Goal: Communication & Community: Share content

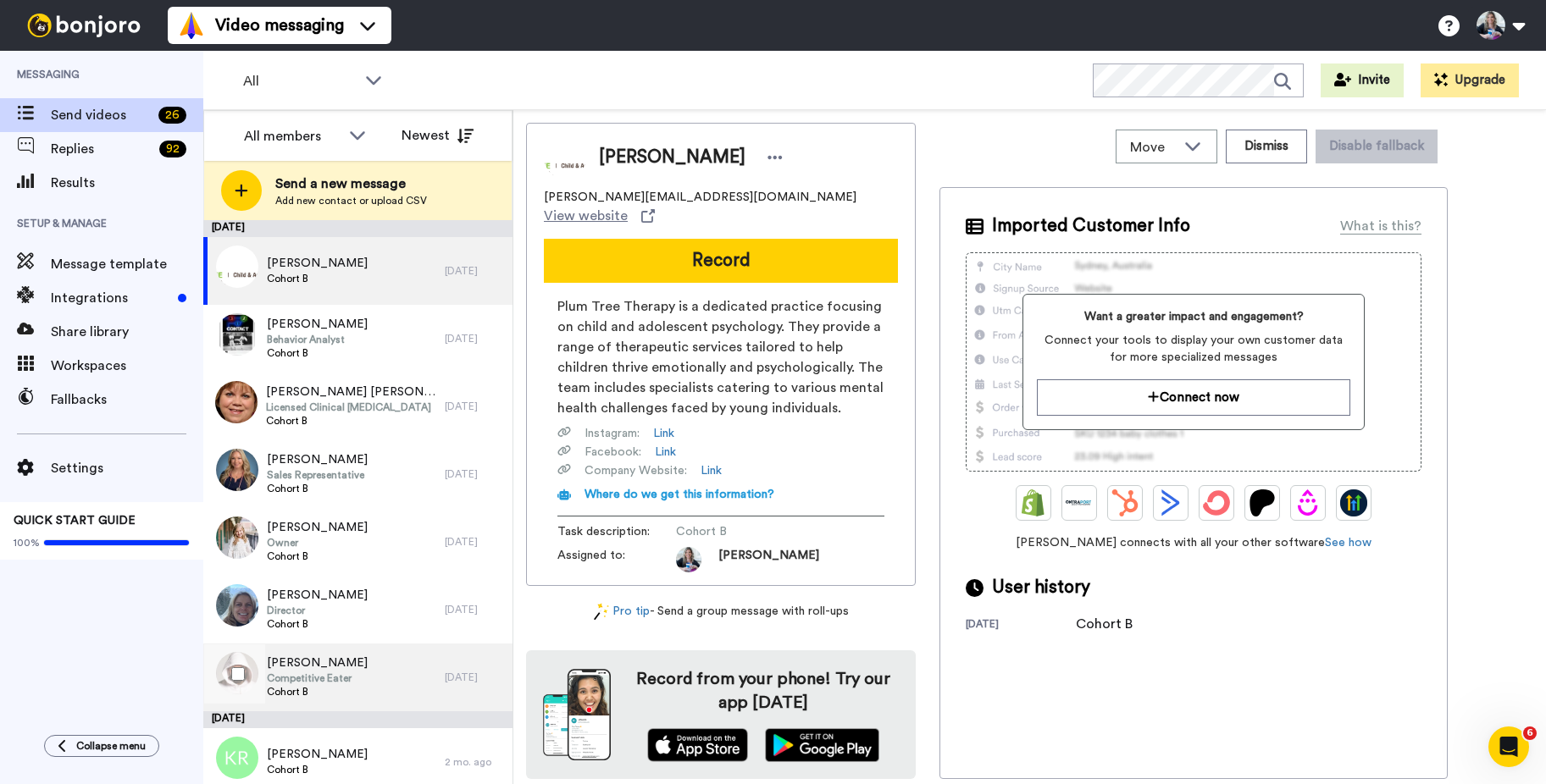
click at [321, 663] on span "[PERSON_NAME]" at bounding box center [317, 663] width 101 height 17
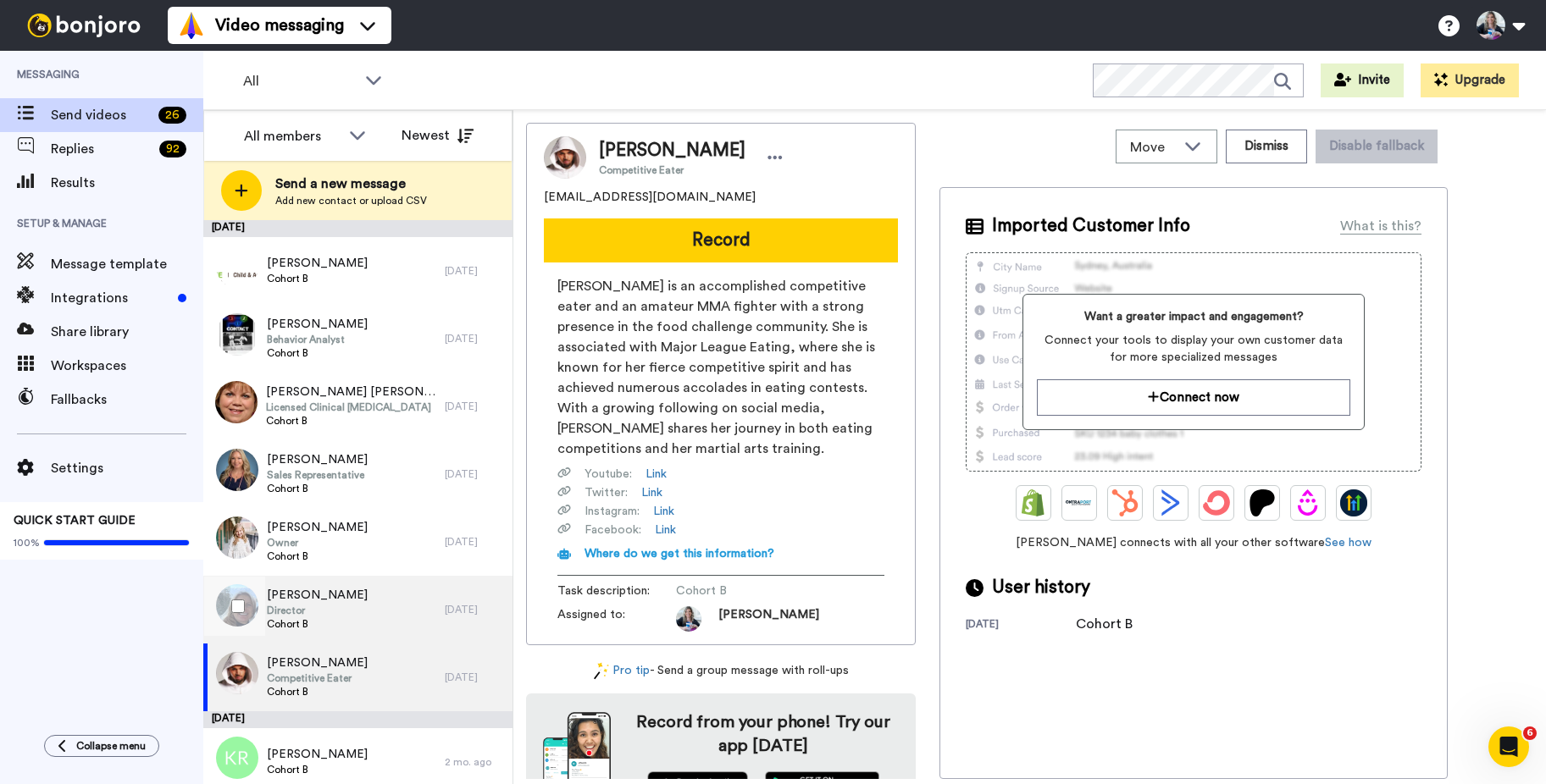
click at [273, 621] on span "Cohort B" at bounding box center [317, 624] width 101 height 14
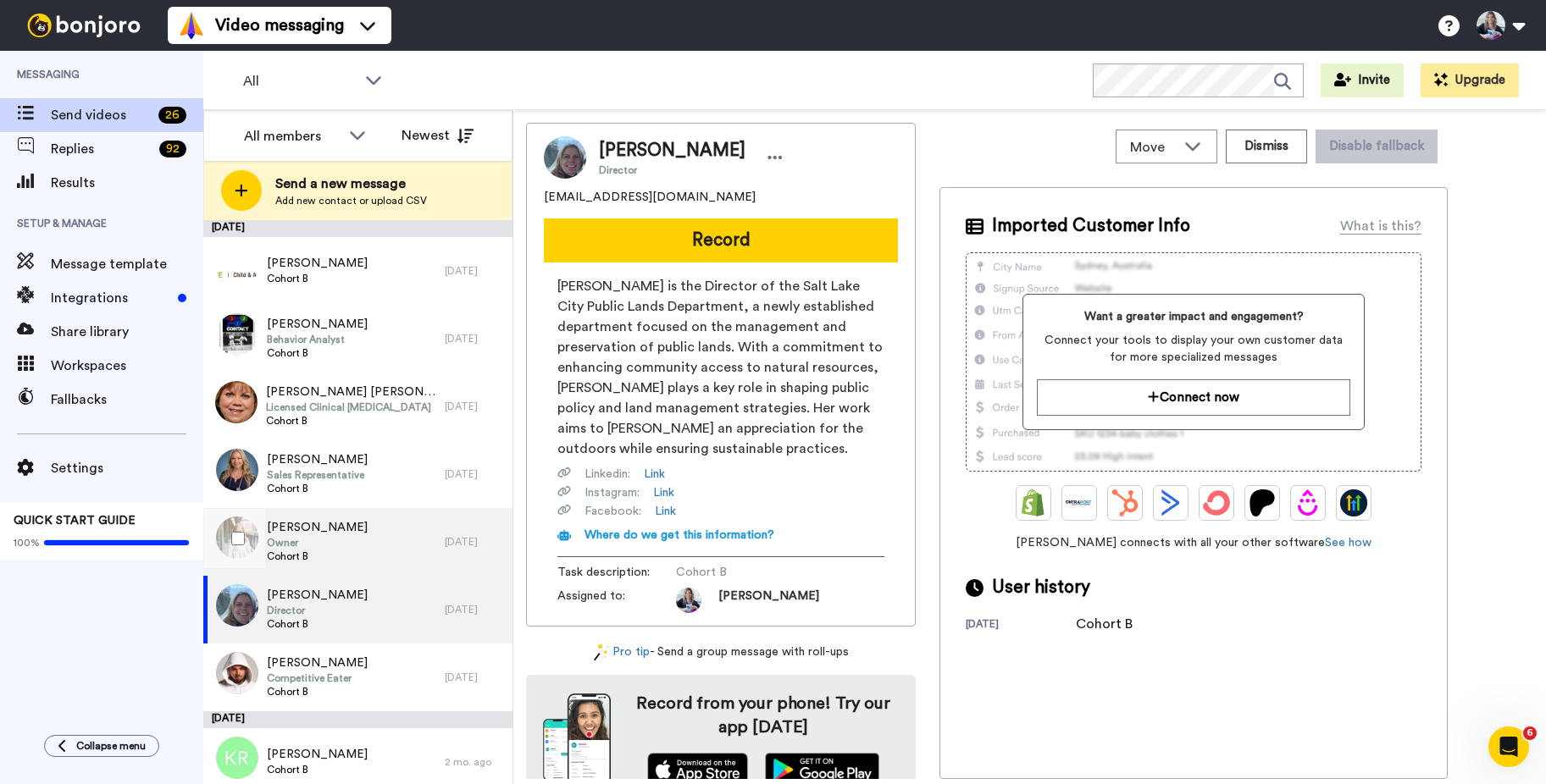
click at [314, 535] on span "[PERSON_NAME]" at bounding box center [317, 527] width 101 height 17
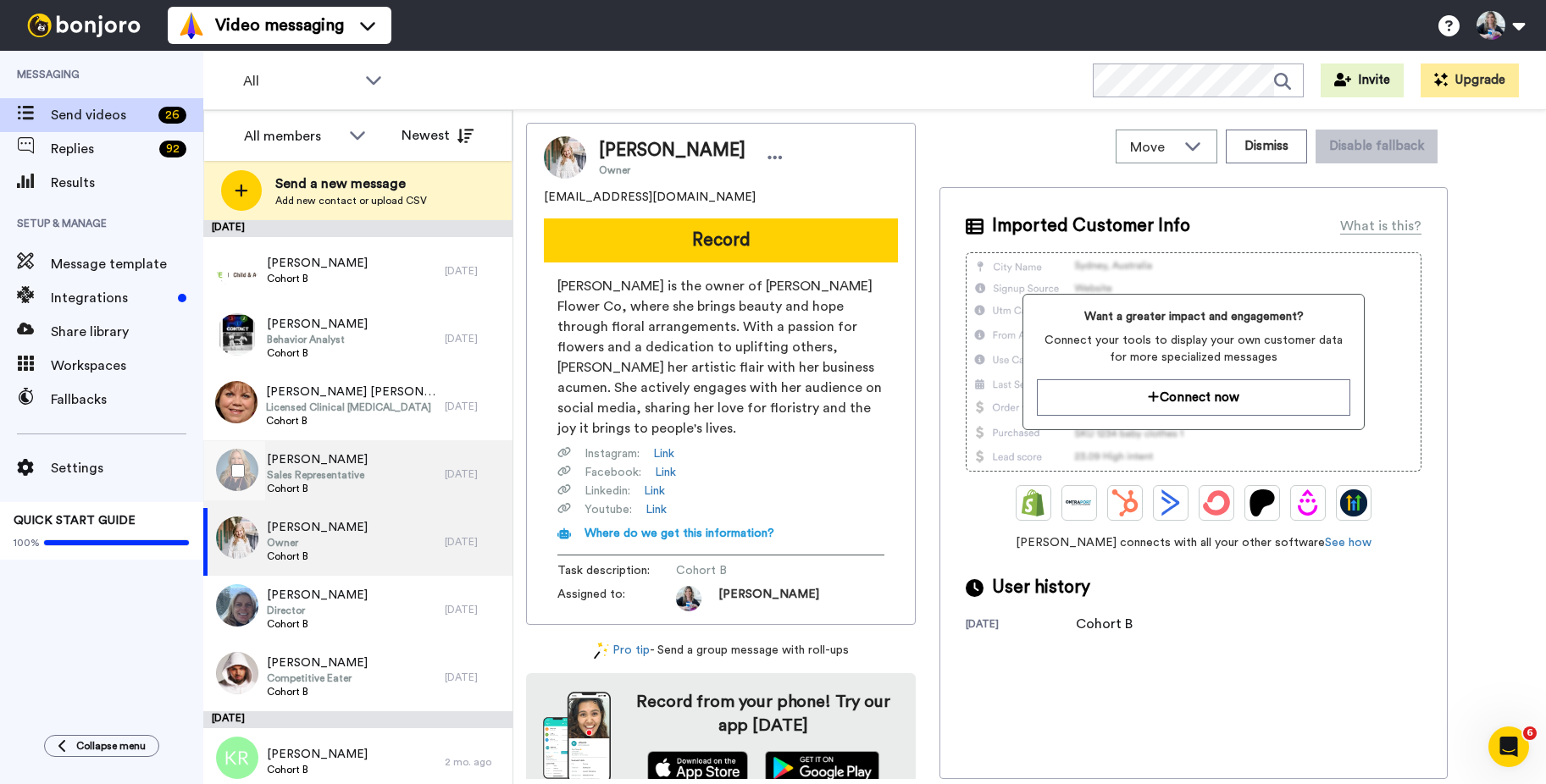
click at [329, 466] on span "Amanda Savarino" at bounding box center [317, 460] width 101 height 17
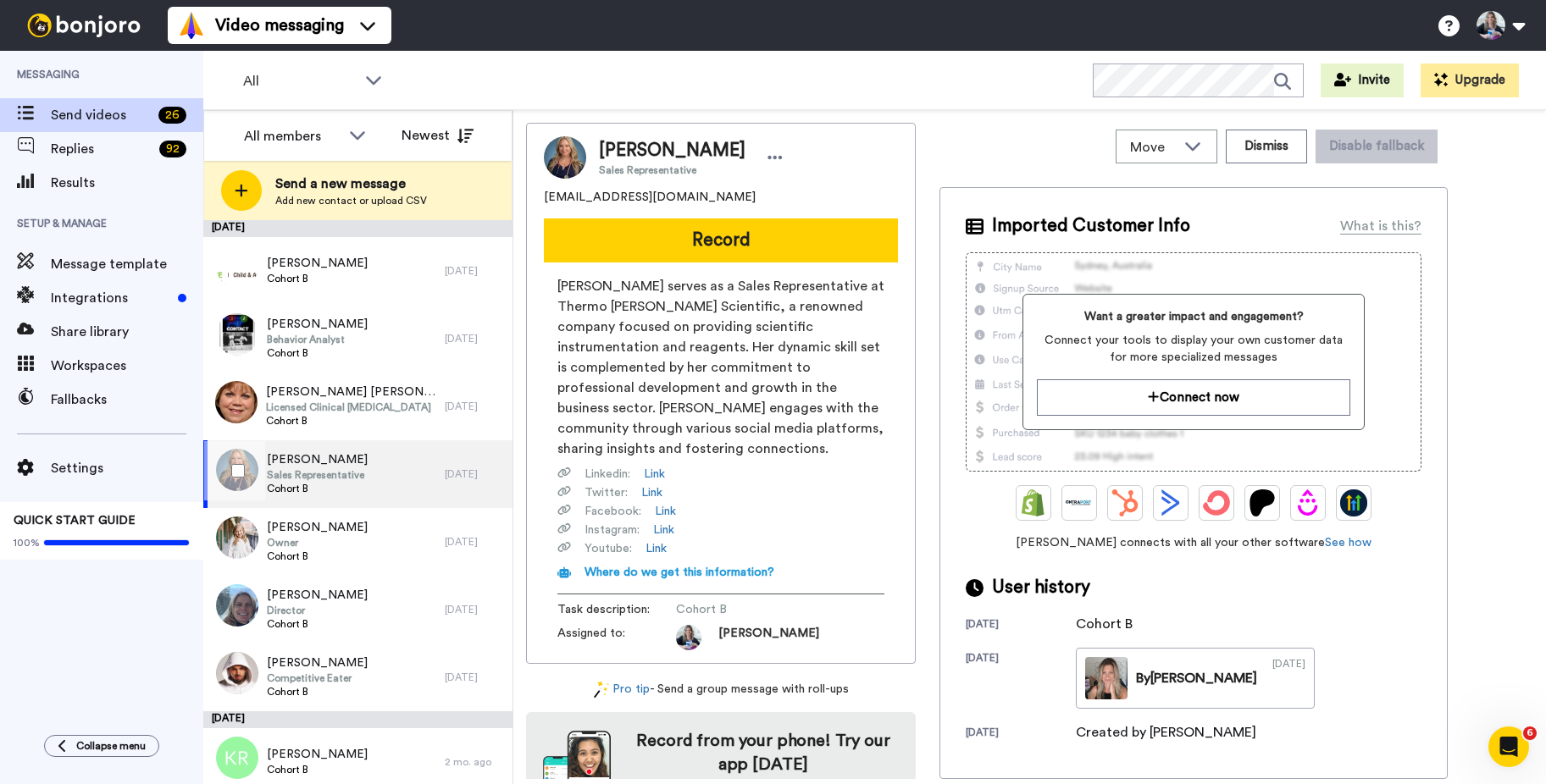
click at [313, 467] on span "Amanda Savarino" at bounding box center [317, 460] width 101 height 17
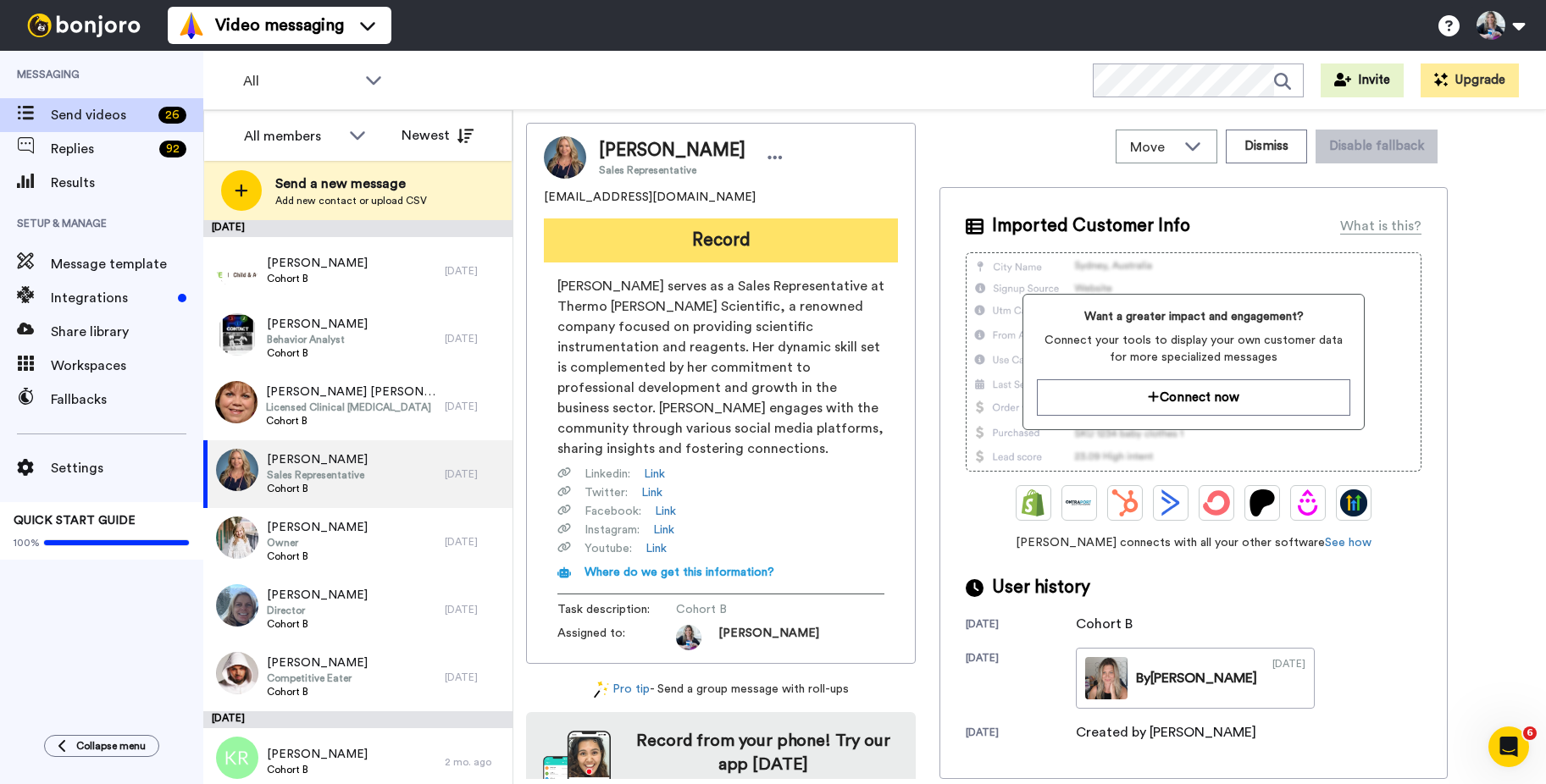
click at [706, 238] on button "Record" at bounding box center [721, 240] width 354 height 44
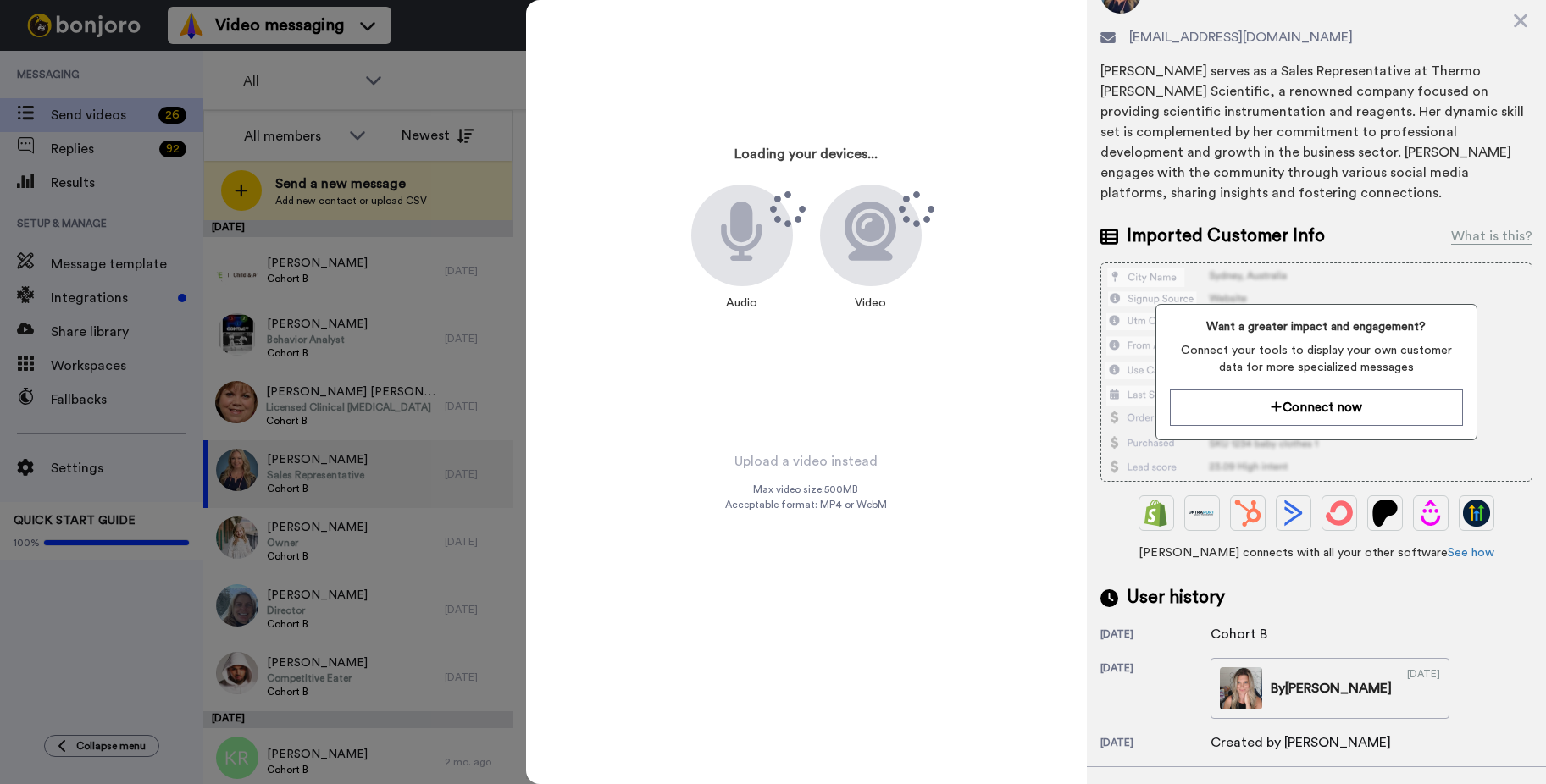
scroll to position [166, 0]
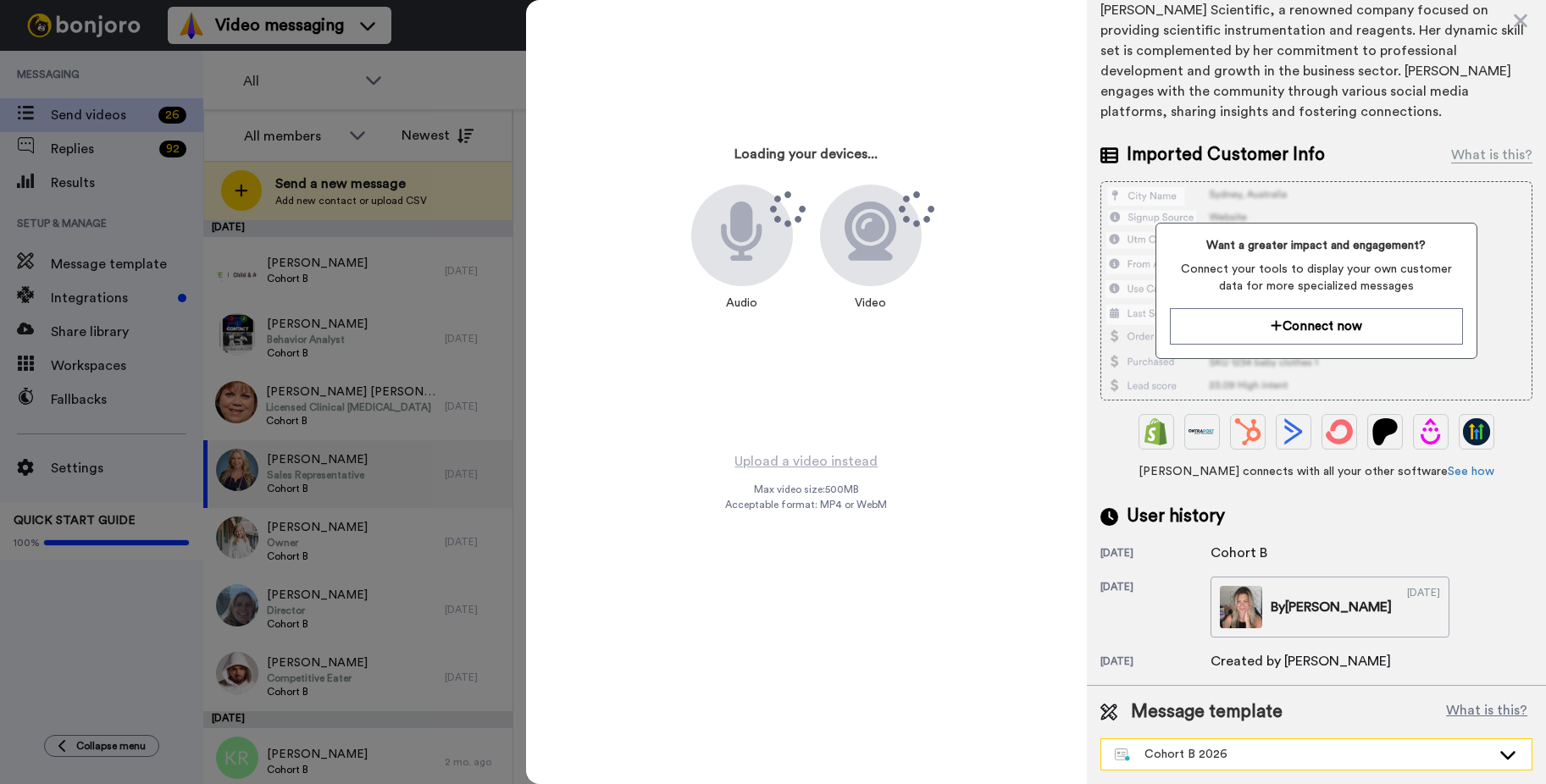
click at [1460, 749] on div "Cohort B 2026" at bounding box center [1303, 754] width 376 height 17
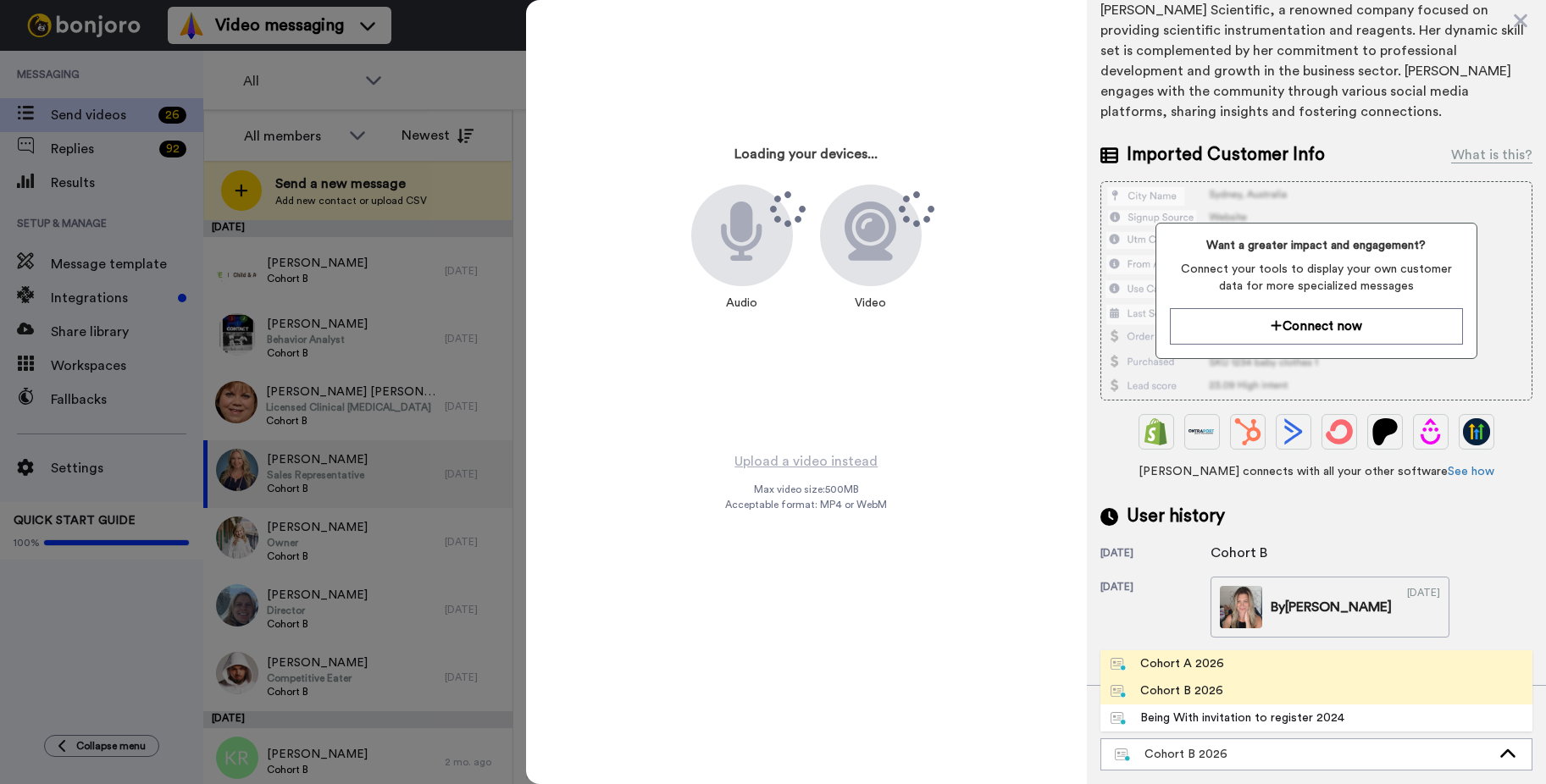
click at [1214, 664] on div "Cohort A 2026" at bounding box center [1167, 664] width 114 height 17
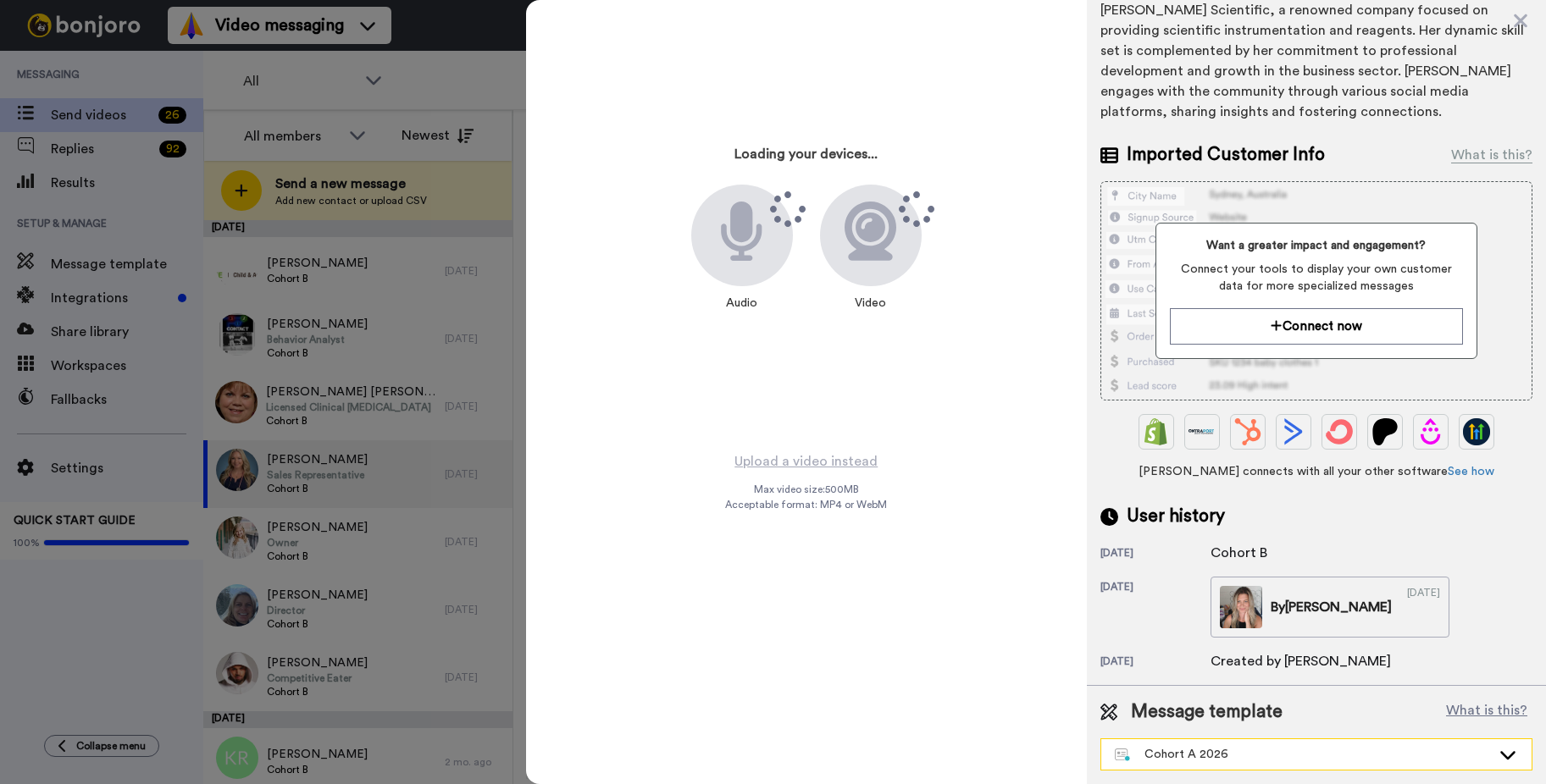
click at [1156, 762] on div "Cohort A 2026" at bounding box center [1303, 754] width 376 height 17
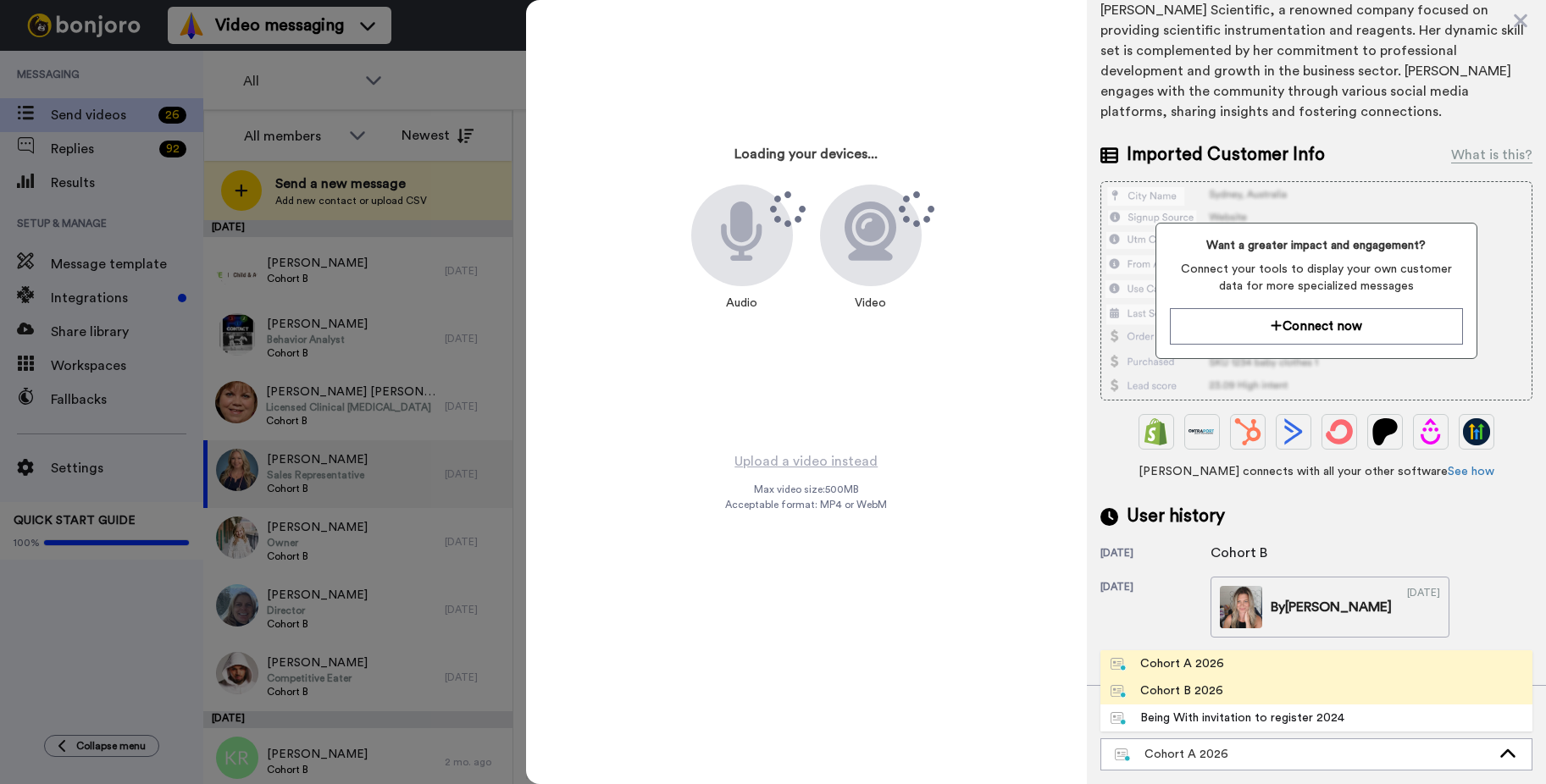
click at [1167, 686] on div "Cohort B 2026" at bounding box center [1166, 691] width 113 height 17
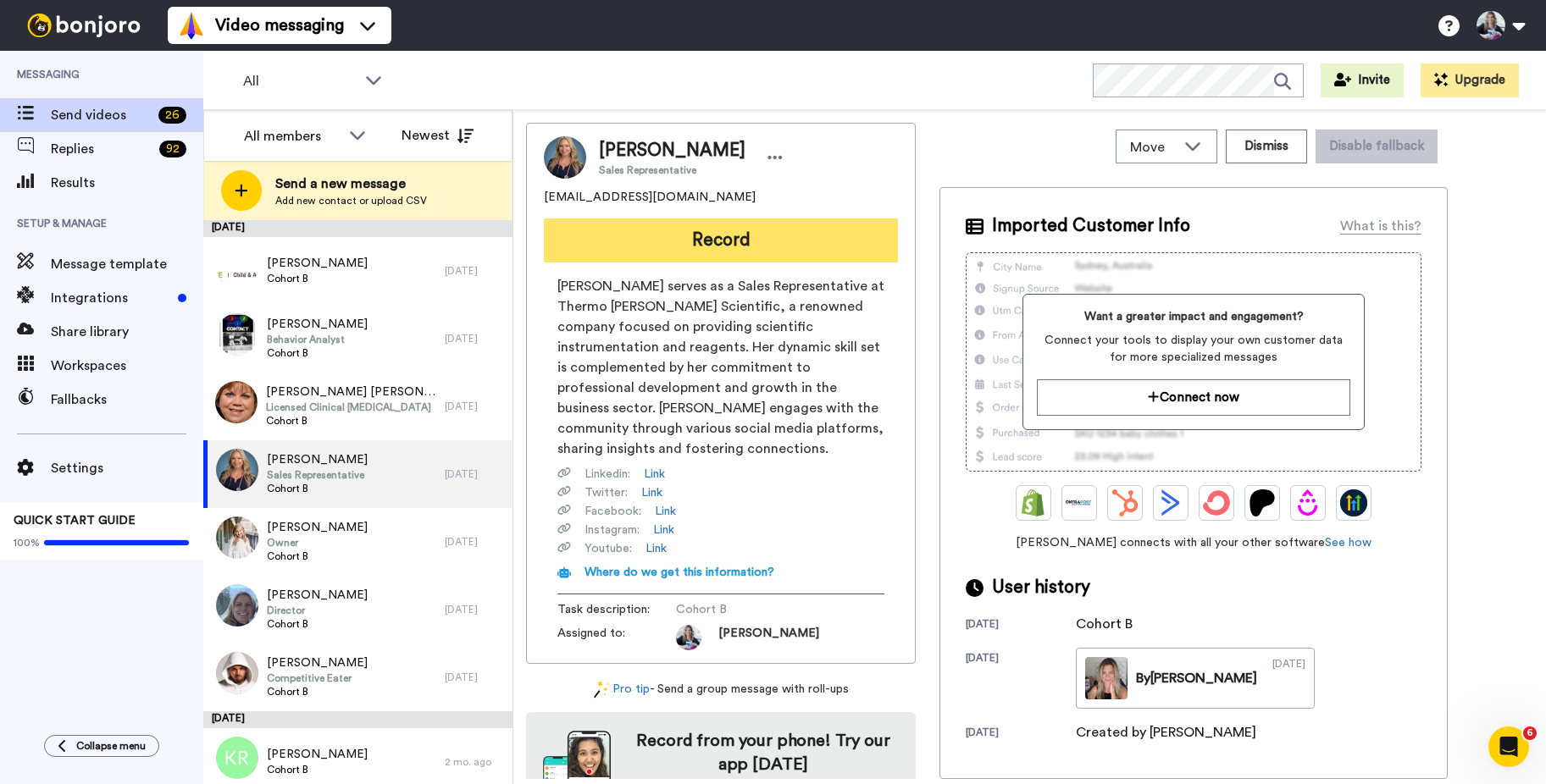
click at [655, 237] on button "Record" at bounding box center [721, 240] width 354 height 44
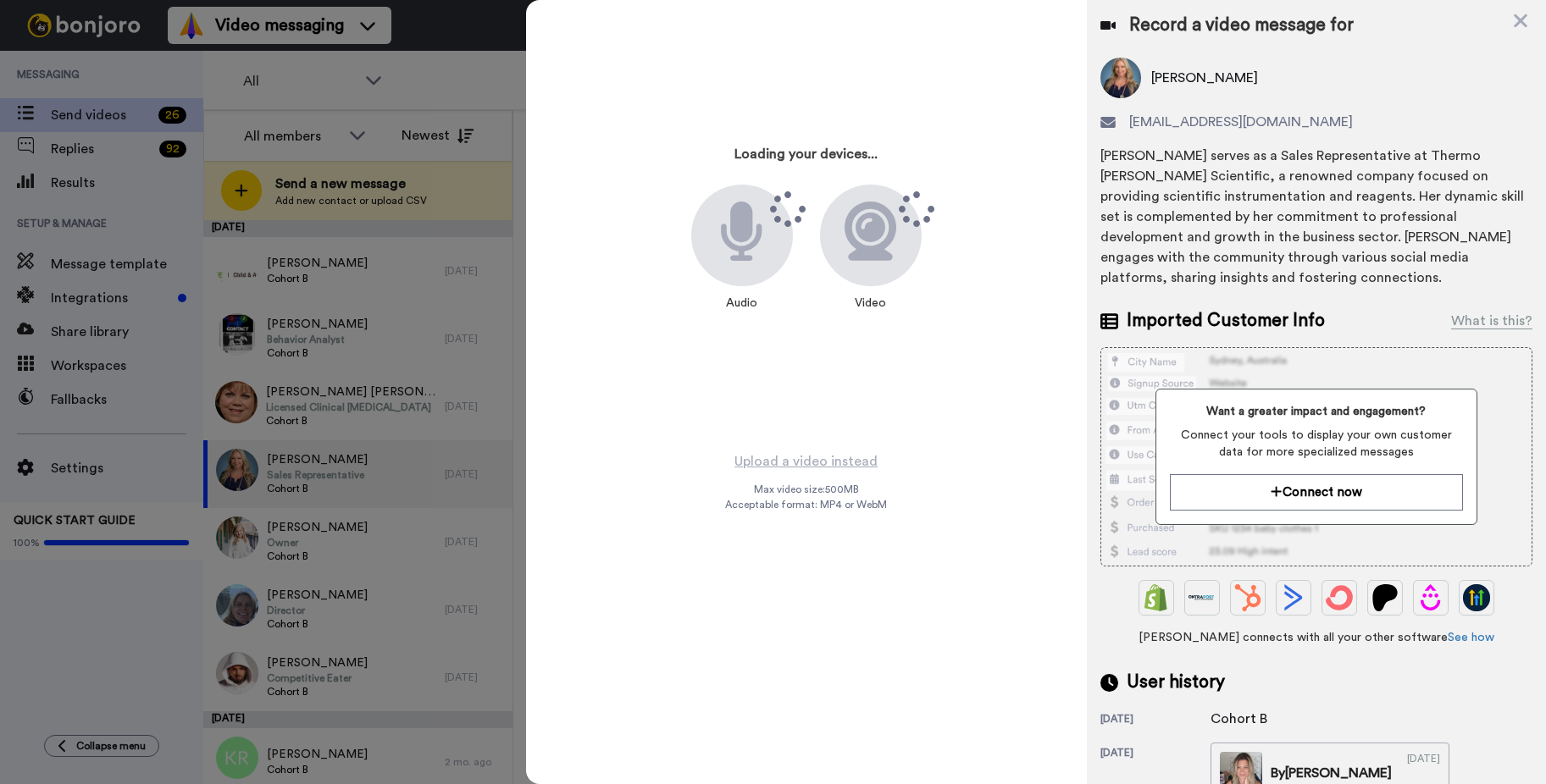
scroll to position [166, 0]
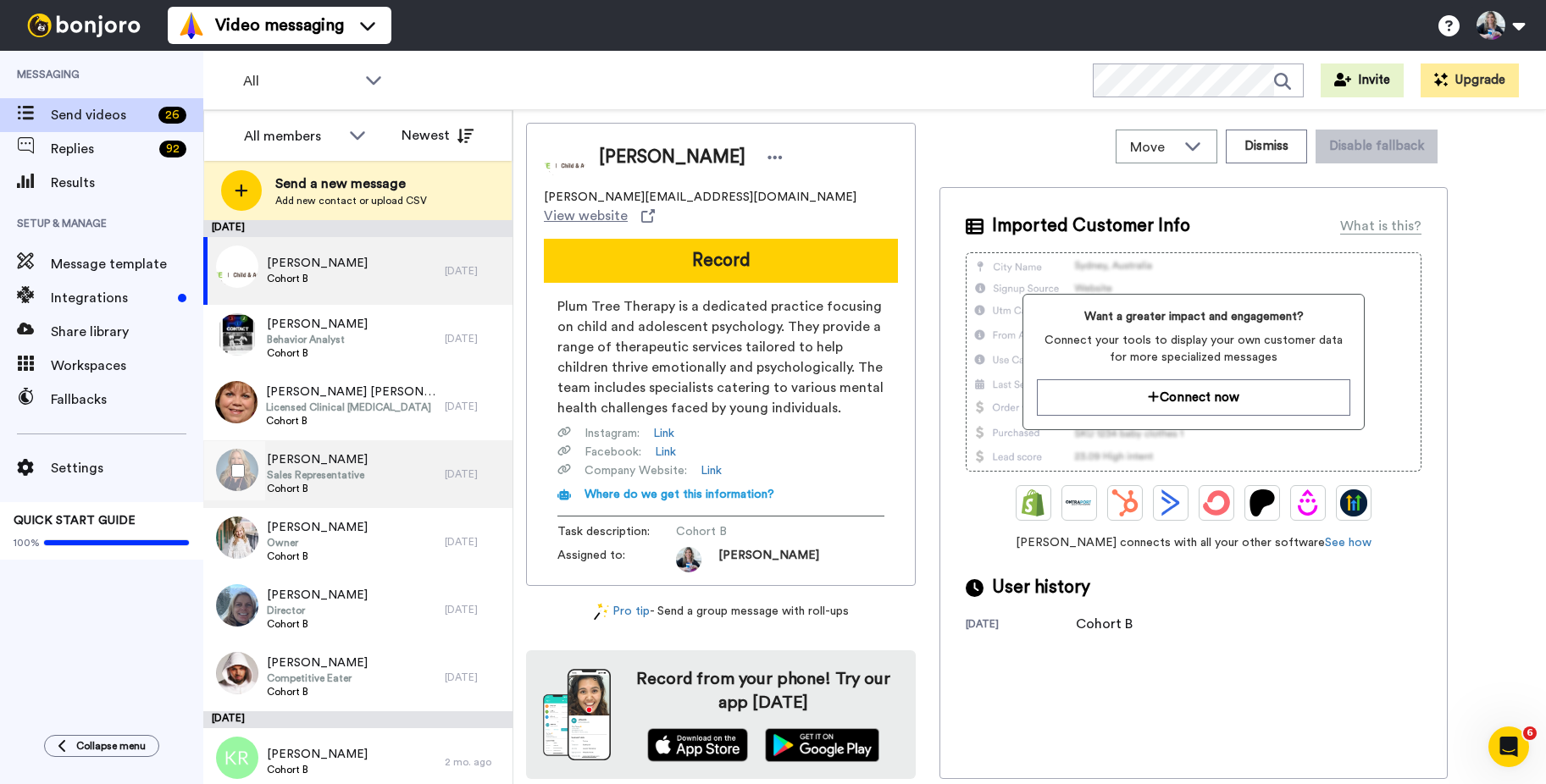
click at [321, 485] on span "Cohort B" at bounding box center [317, 488] width 101 height 14
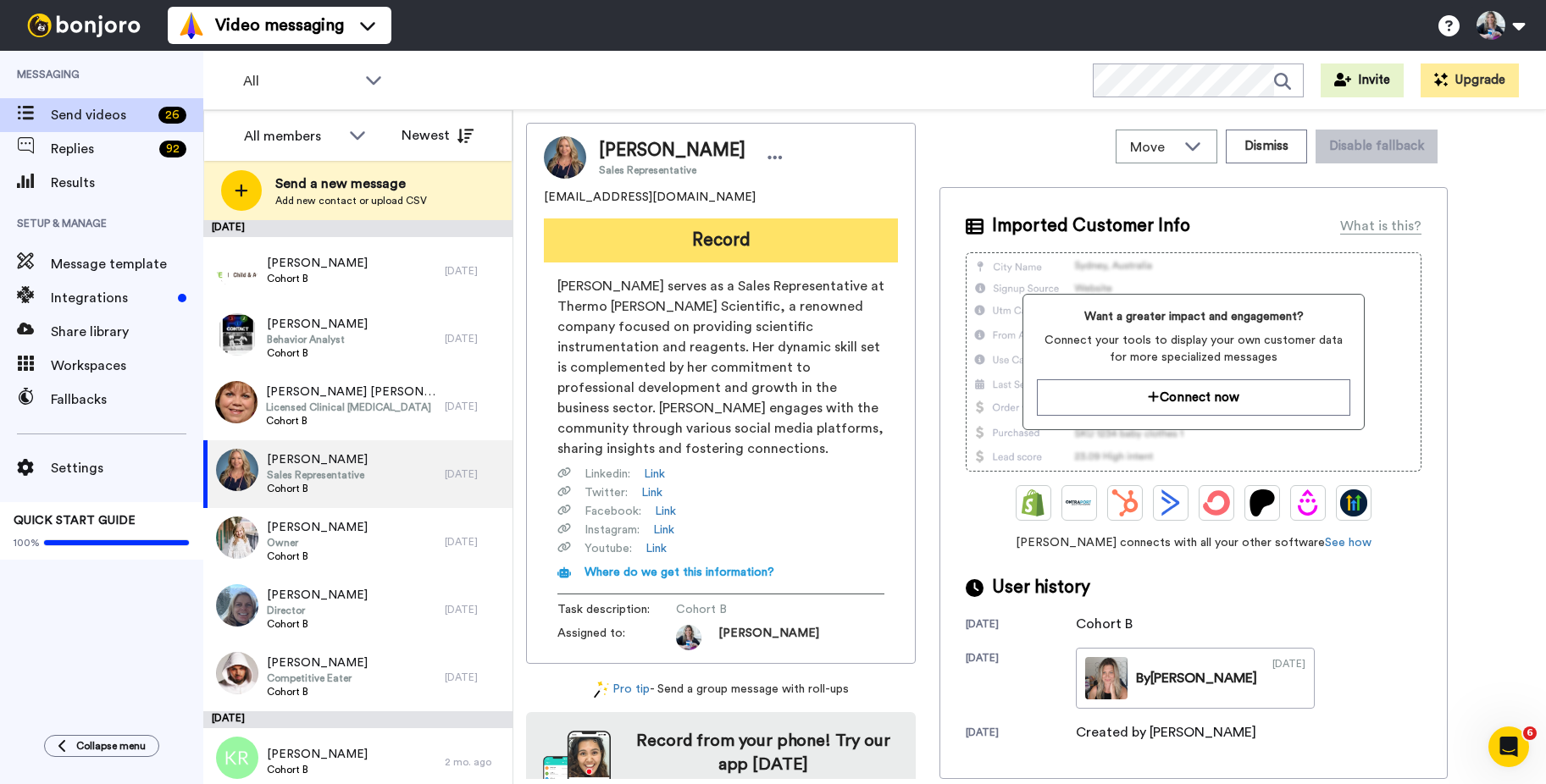
click at [696, 250] on button "Record" at bounding box center [721, 240] width 354 height 44
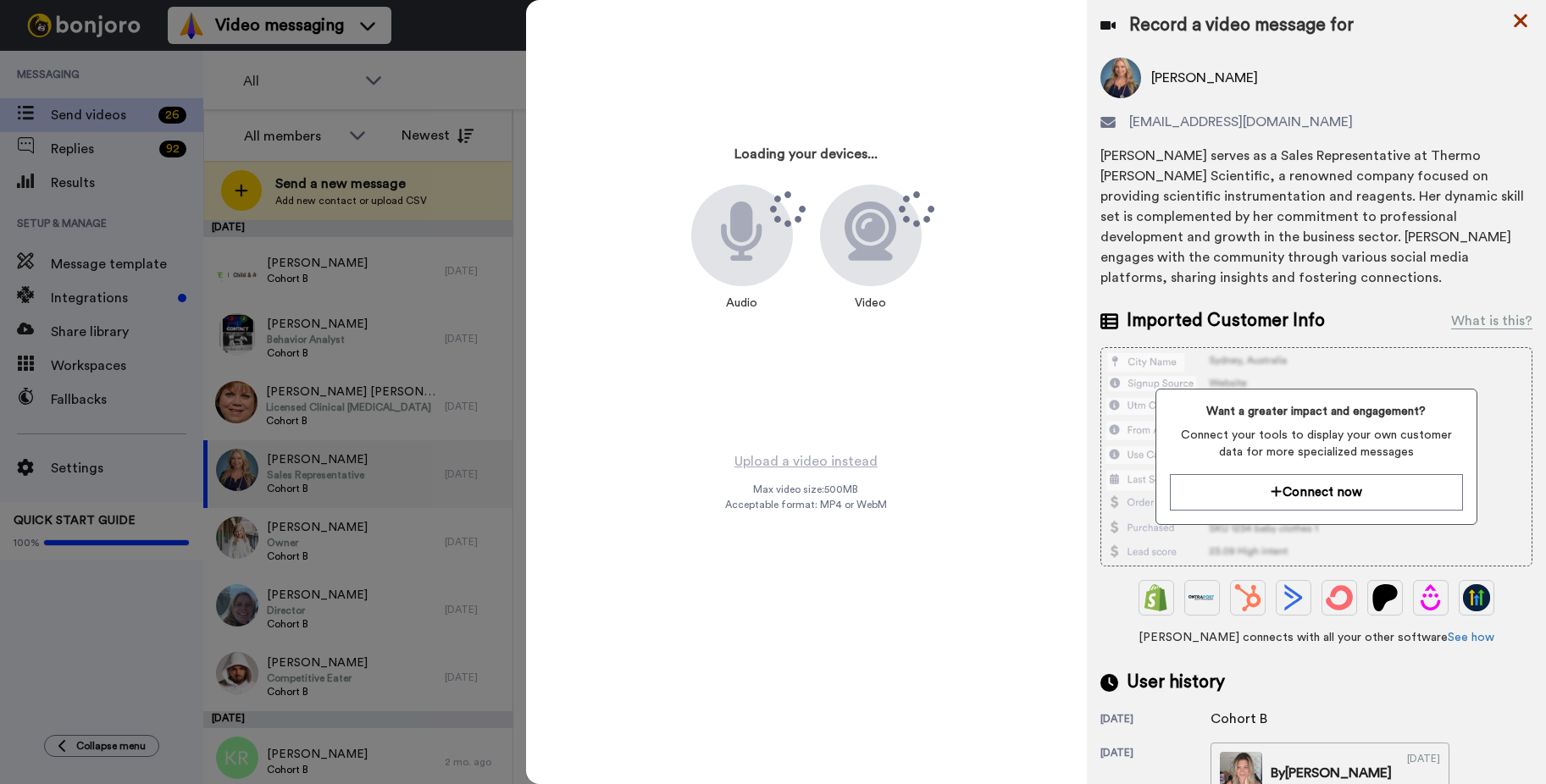
click at [1514, 17] on icon at bounding box center [1520, 20] width 17 height 21
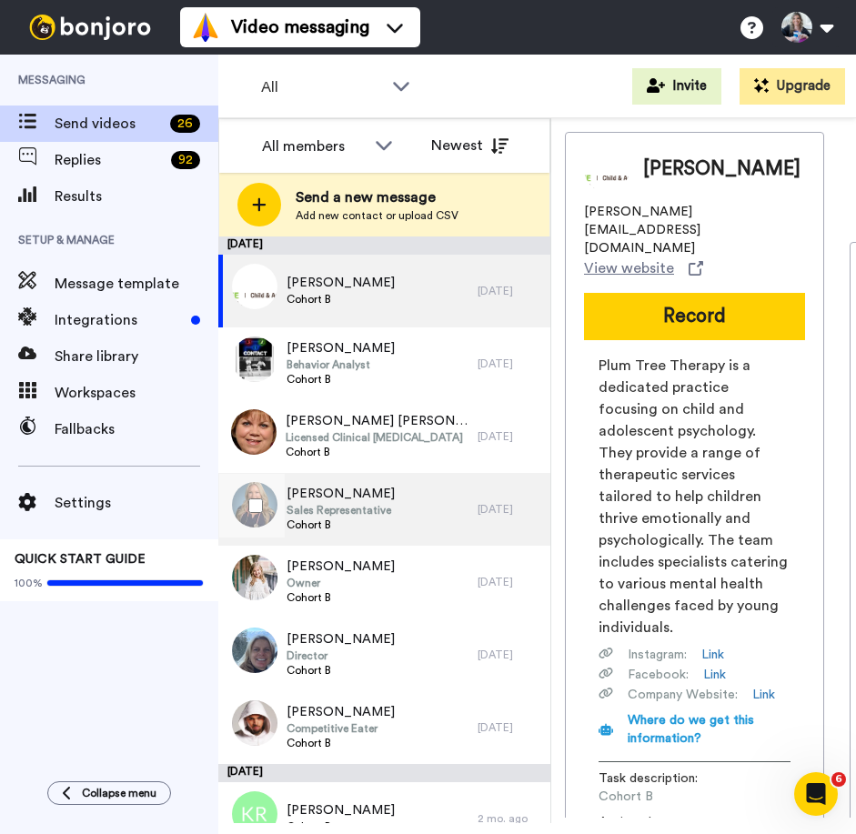
click at [341, 498] on span "[PERSON_NAME]" at bounding box center [340, 494] width 108 height 18
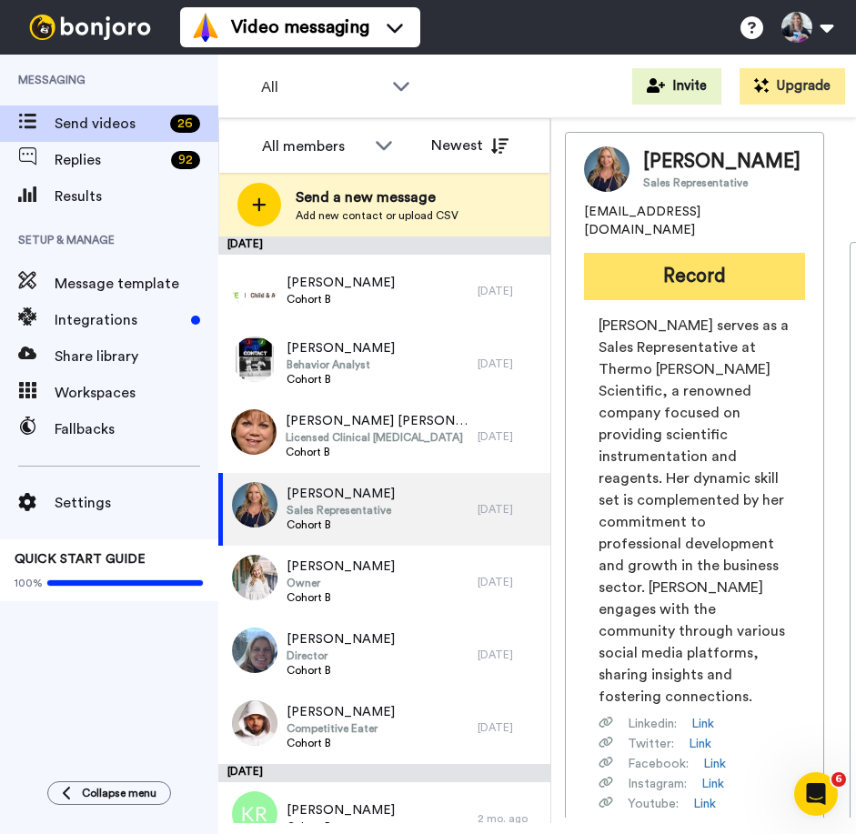
click at [630, 285] on button "Record" at bounding box center [694, 276] width 221 height 47
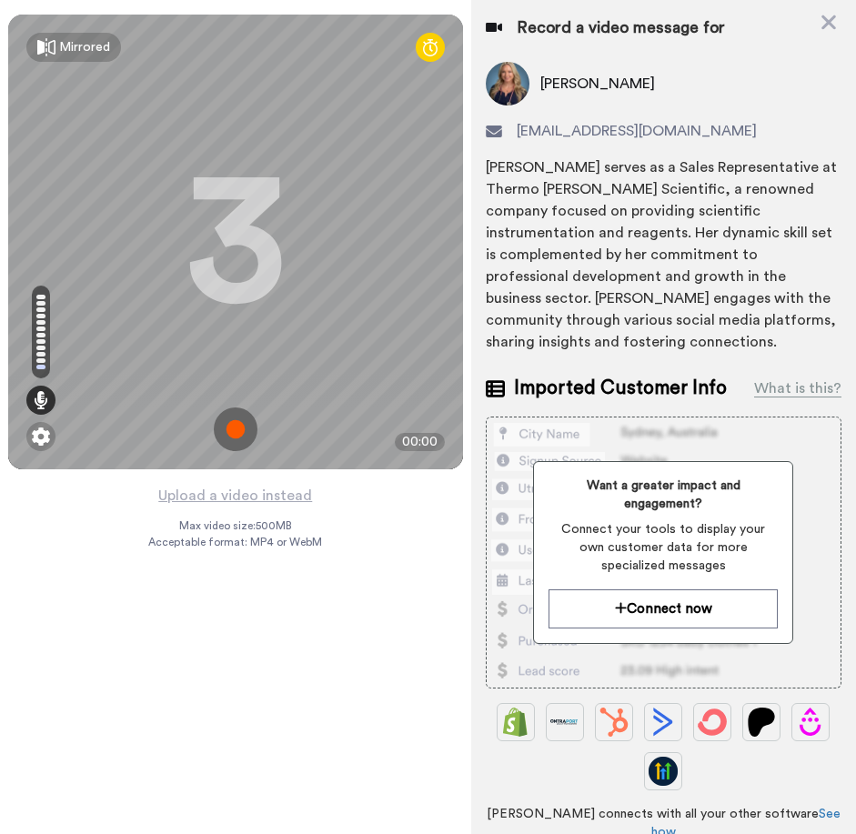
click at [400, 557] on div "Mirrored Redo 3 00:00 Upload a video instead Max video size: 500 MB Acceptable …" at bounding box center [235, 417] width 471 height 834
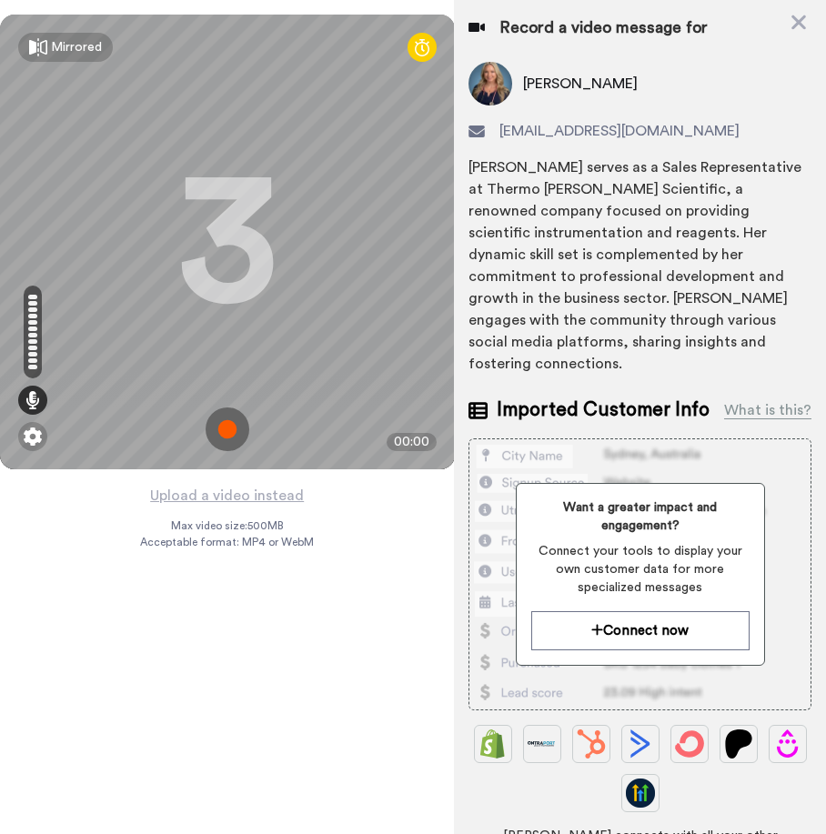
click at [230, 418] on img at bounding box center [228, 429] width 44 height 44
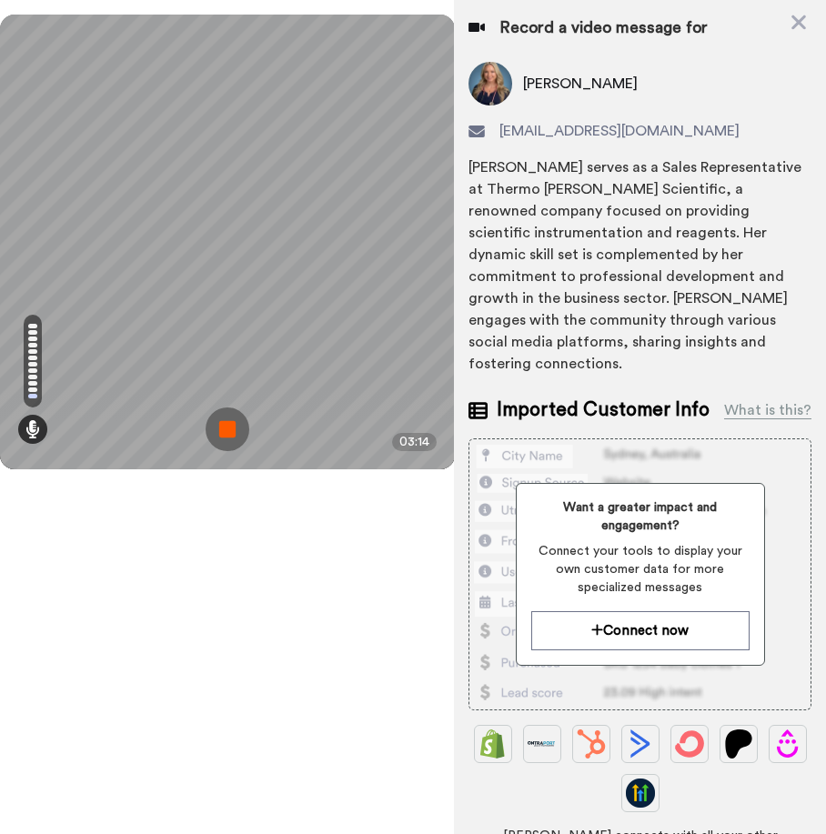
click at [228, 419] on img at bounding box center [228, 429] width 44 height 44
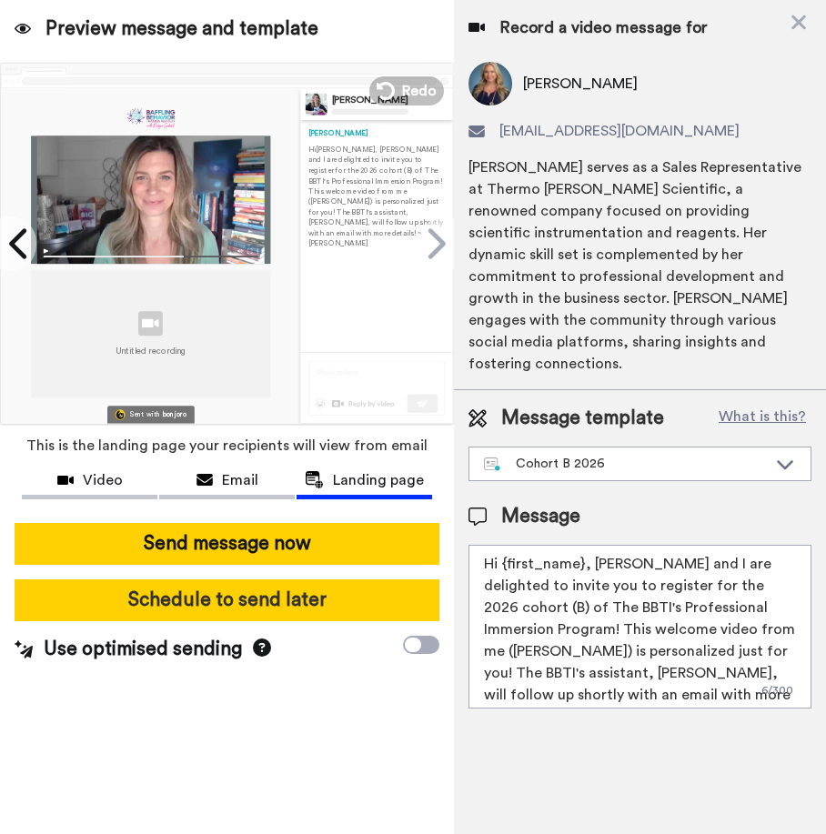
click at [319, 557] on button "Schedule to send later" at bounding box center [227, 600] width 425 height 42
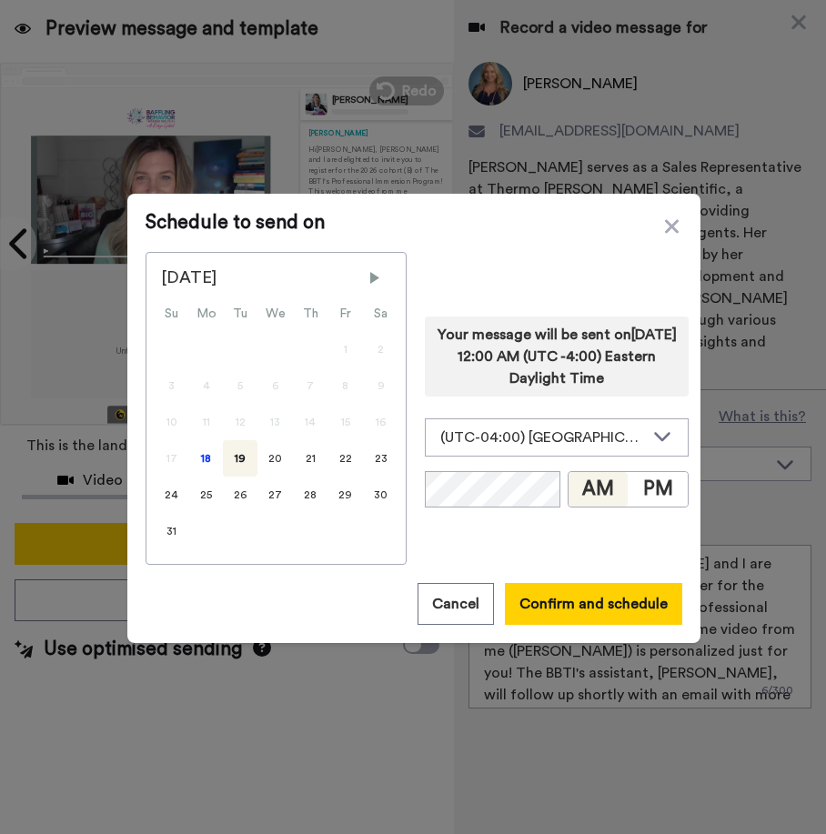
drag, startPoint x: 319, startPoint y: 597, endPoint x: 589, endPoint y: 536, distance: 277.1
click at [585, 539] on div "Your message will be sent on 19th August 2025, 12:00 AM (UTC -4:00) Eastern Day…" at bounding box center [557, 408] width 264 height 313
click at [658, 491] on button "PM" at bounding box center [658, 489] width 60 height 35
click at [190, 462] on div "18" at bounding box center [206, 458] width 34 height 36
click at [229, 455] on div "19" at bounding box center [240, 458] width 35 height 36
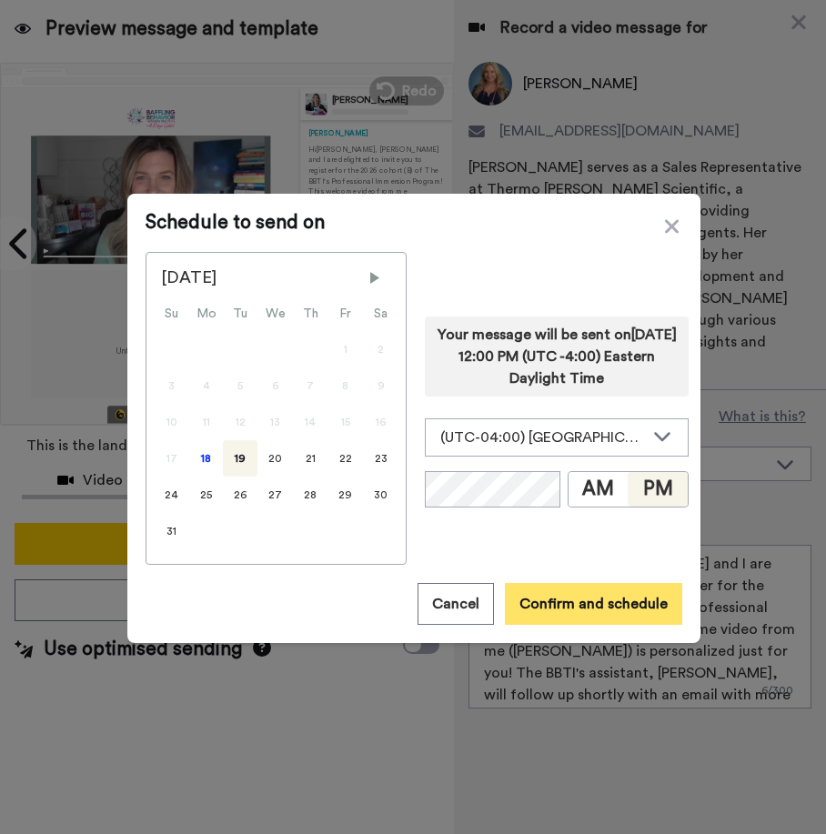
click at [549, 557] on button "Confirm and schedule" at bounding box center [593, 604] width 177 height 42
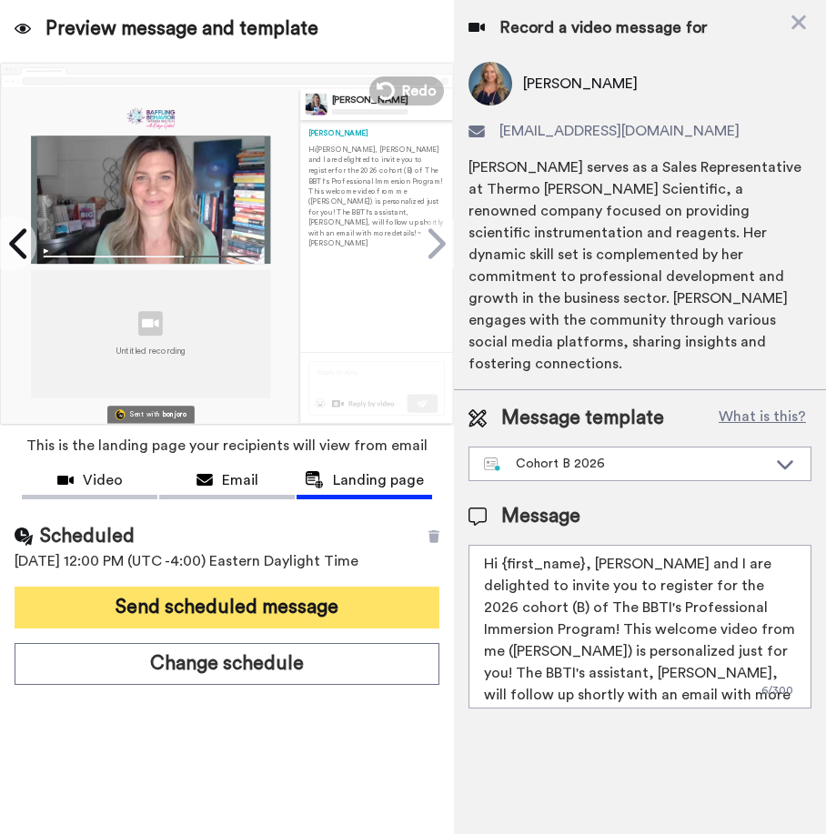
click at [220, 557] on button "Send scheduled message" at bounding box center [227, 608] width 425 height 42
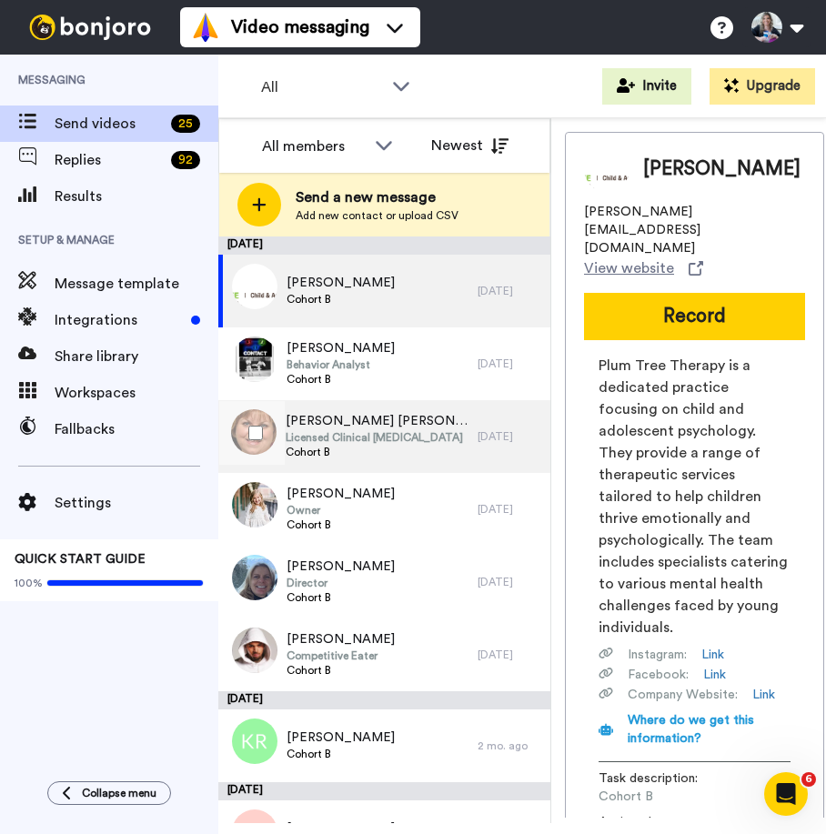
click at [362, 432] on span "Licensed Clinical [MEDICAL_DATA]" at bounding box center [377, 437] width 183 height 15
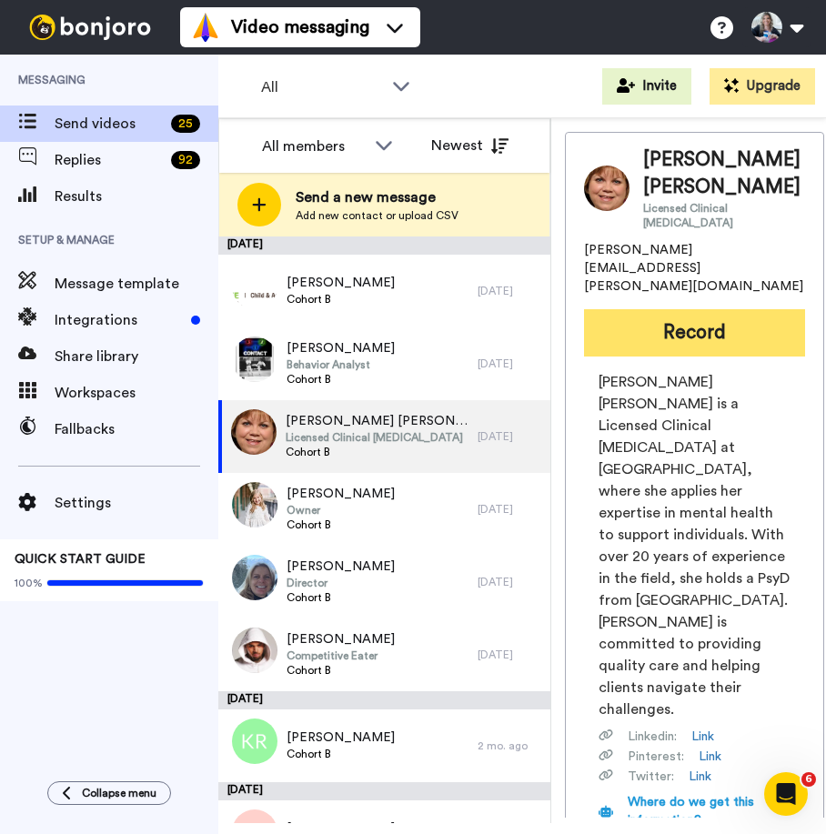
click at [674, 309] on button "Record" at bounding box center [694, 332] width 221 height 47
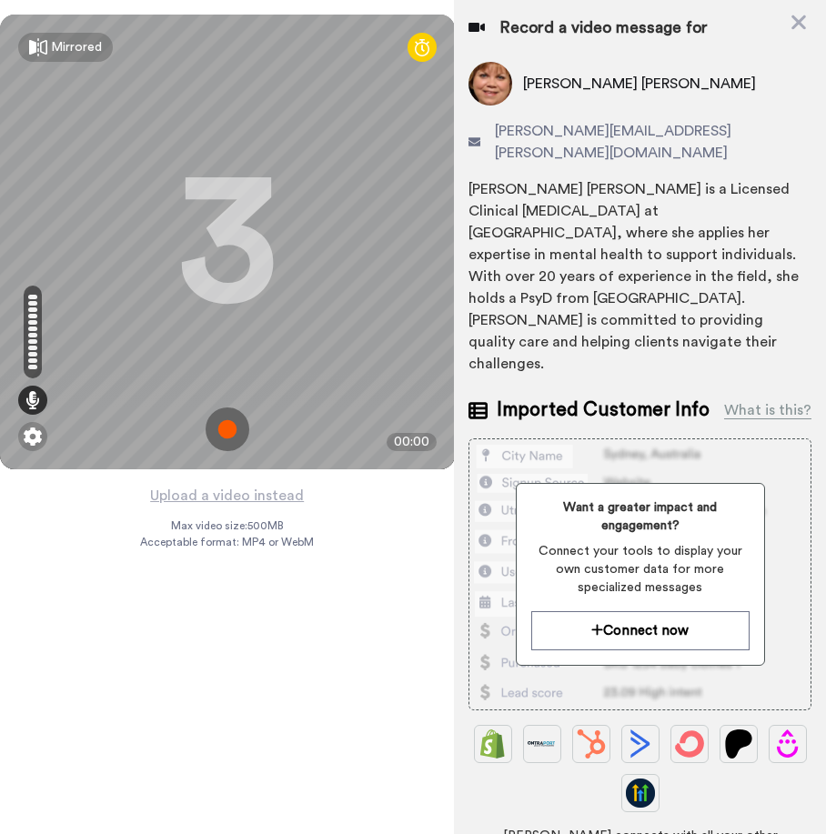
click at [254, 618] on div "Upload a video instead Max video size: 500 MB Acceptable format: MP4 or WebM" at bounding box center [227, 648] width 174 height 328
click at [226, 423] on img at bounding box center [228, 429] width 44 height 44
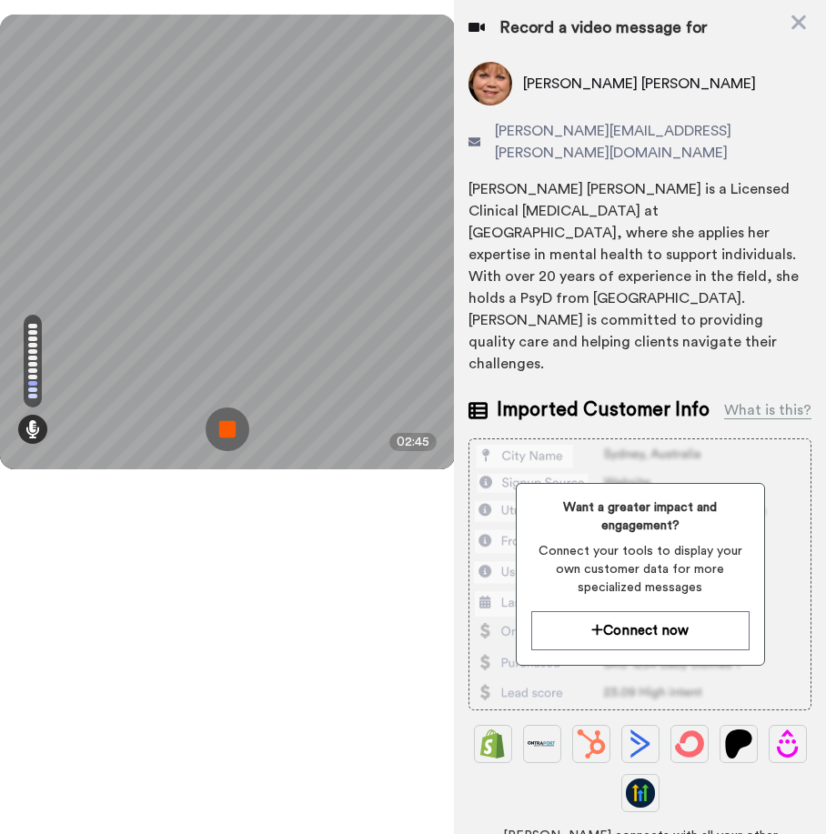
click at [241, 425] on img at bounding box center [228, 429] width 44 height 44
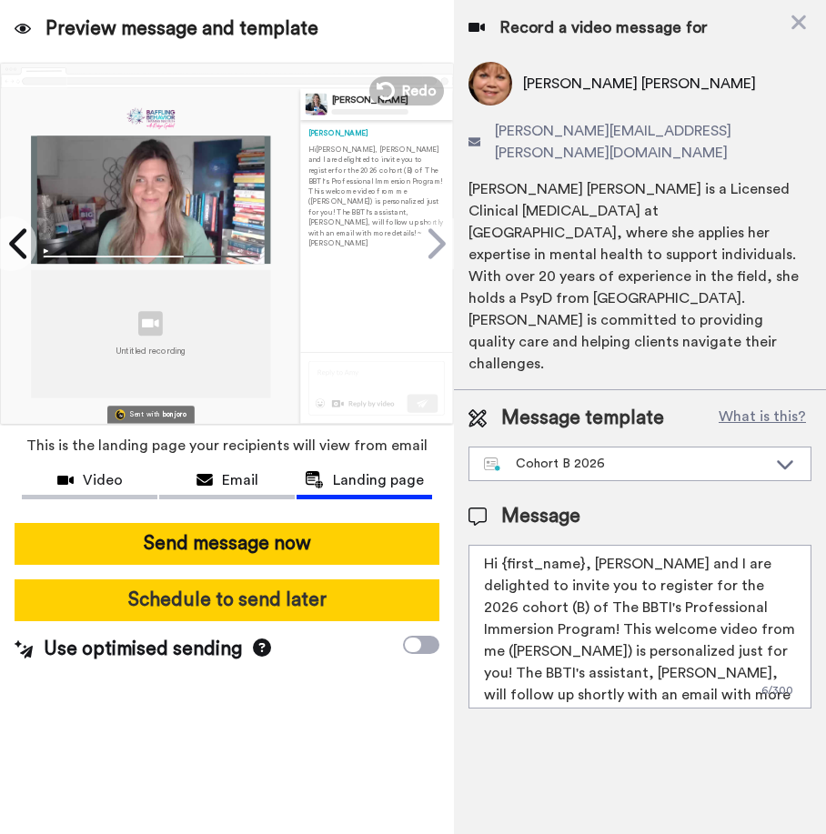
click at [259, 610] on button "Schedule to send later" at bounding box center [227, 600] width 425 height 42
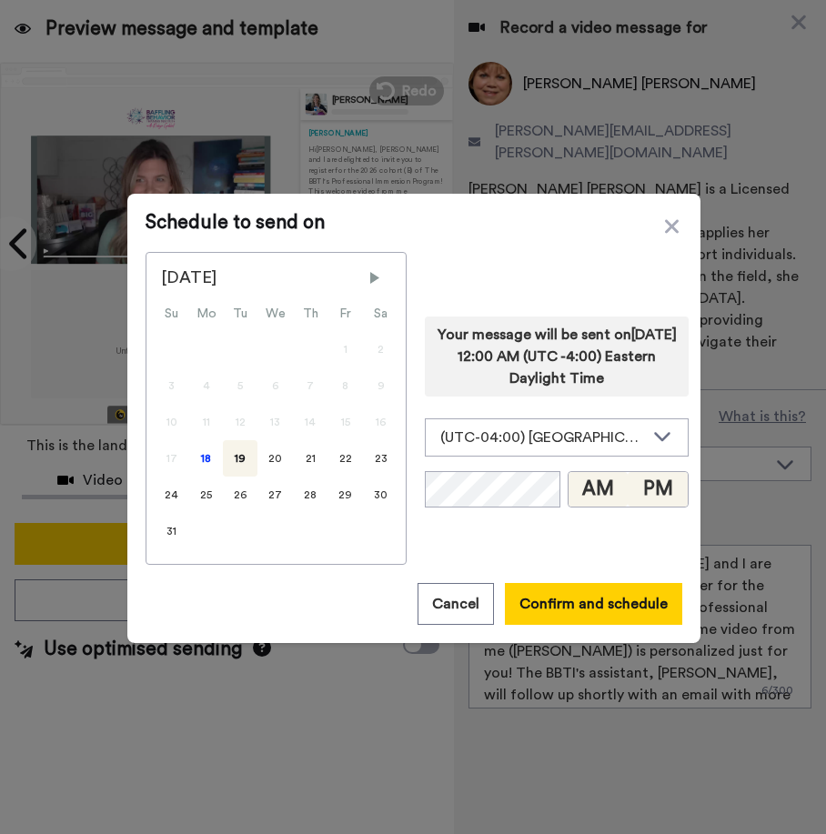
click at [668, 482] on button "PM" at bounding box center [658, 489] width 60 height 35
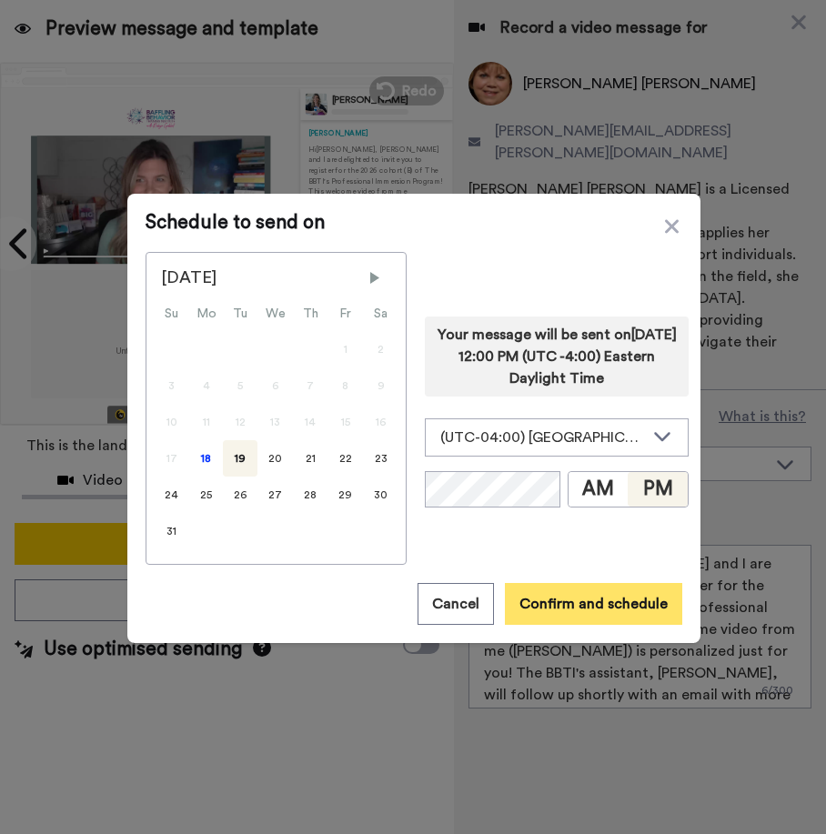
click at [601, 603] on button "Confirm and schedule" at bounding box center [593, 604] width 177 height 42
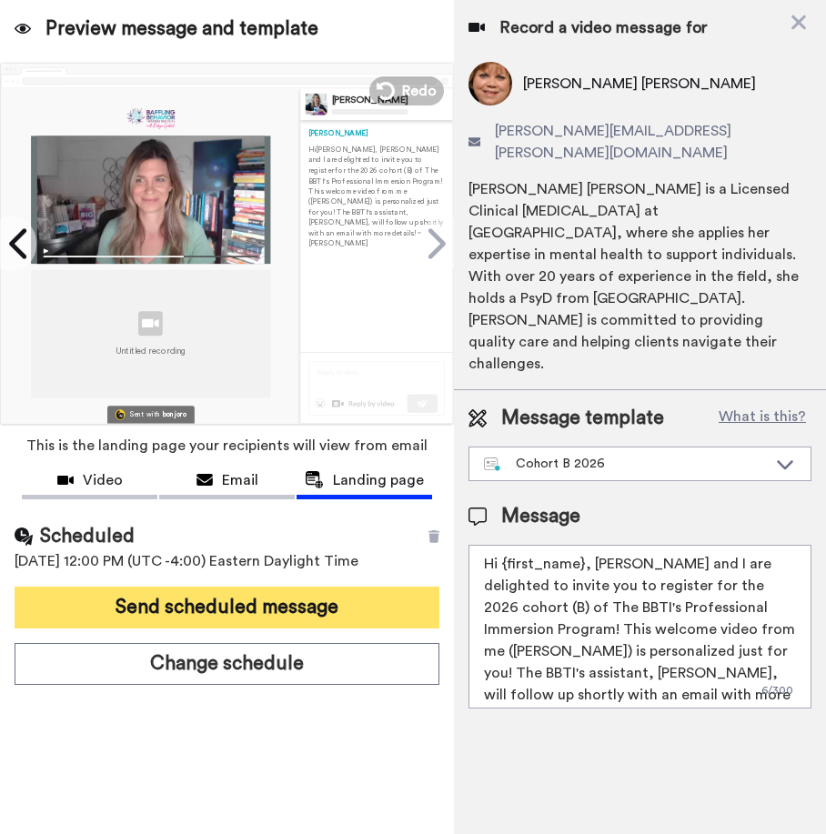
click at [226, 607] on button "Send scheduled message" at bounding box center [227, 608] width 425 height 42
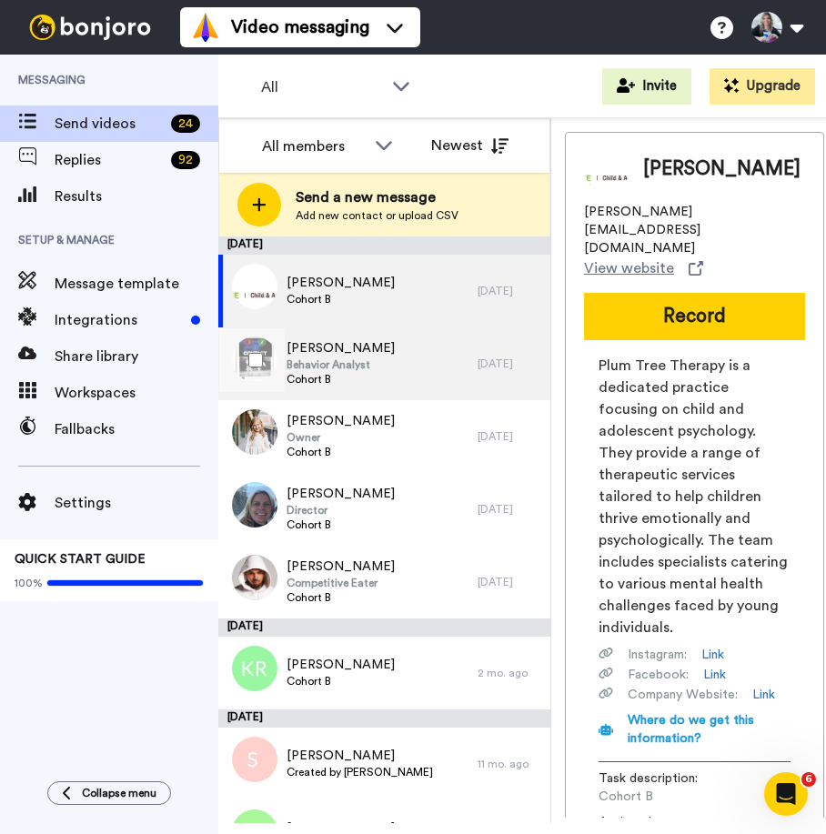
click at [336, 358] on span "Behavior Analyst" at bounding box center [340, 364] width 108 height 15
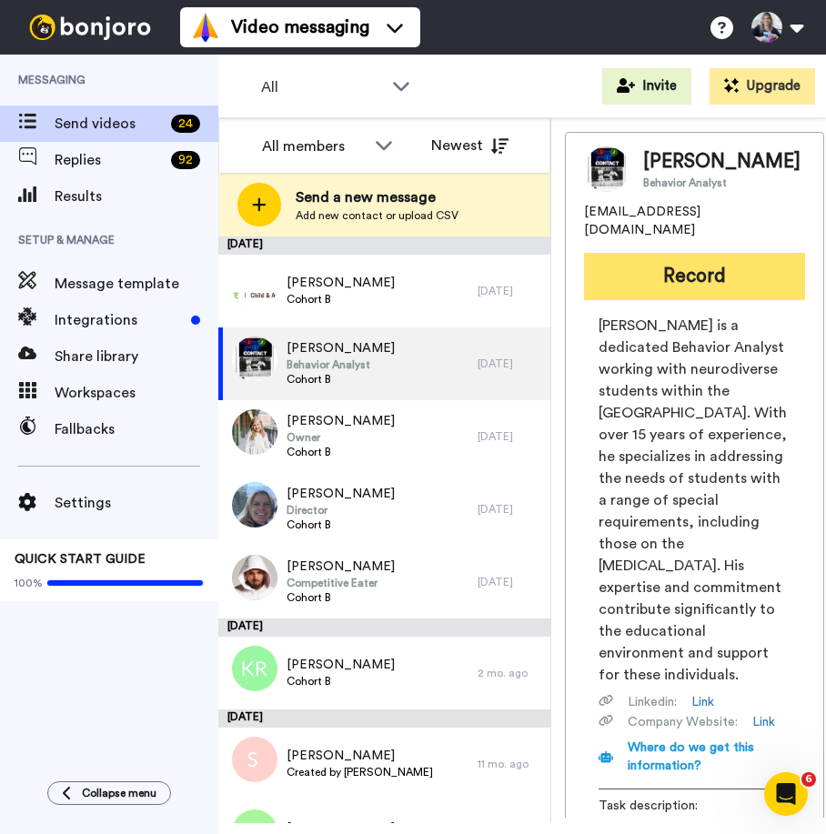
click at [699, 261] on button "Record" at bounding box center [694, 276] width 221 height 47
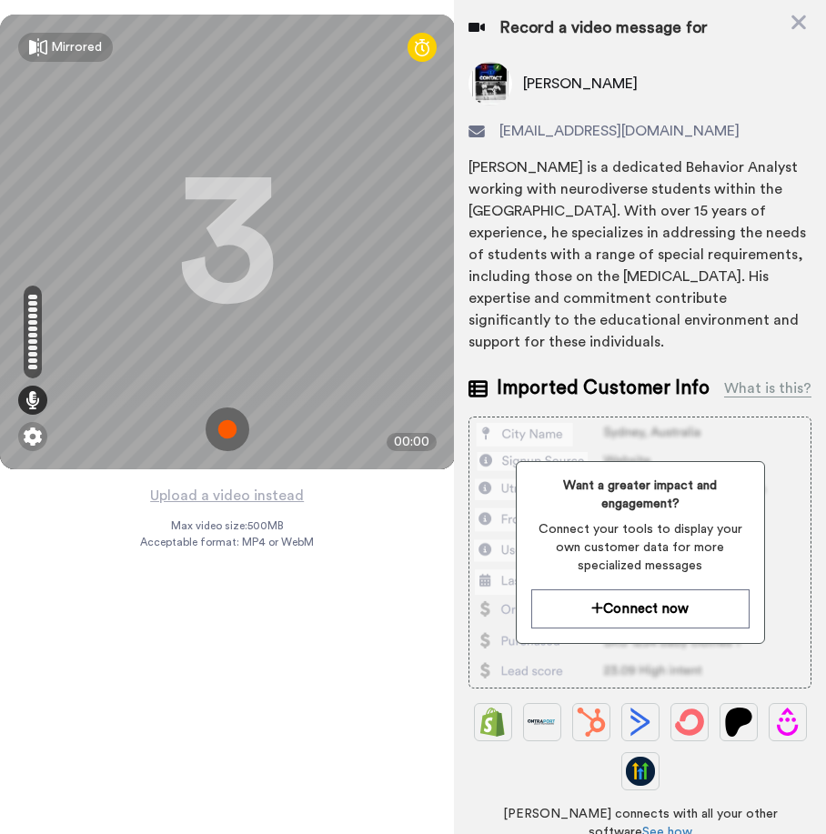
click at [220, 420] on img at bounding box center [228, 429] width 44 height 44
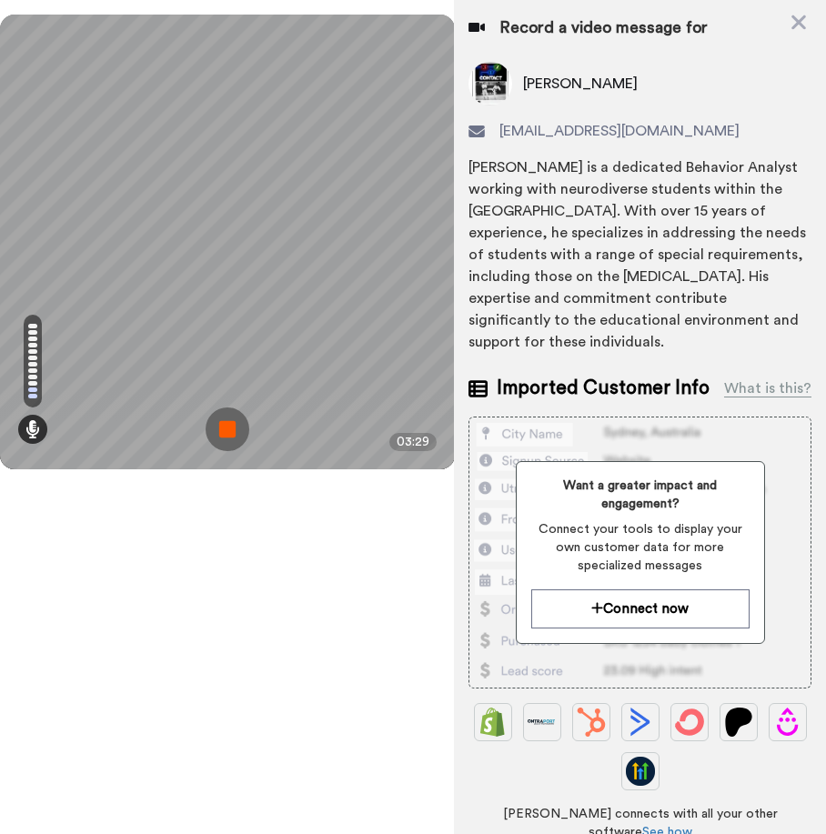
click at [228, 418] on img at bounding box center [228, 429] width 44 height 44
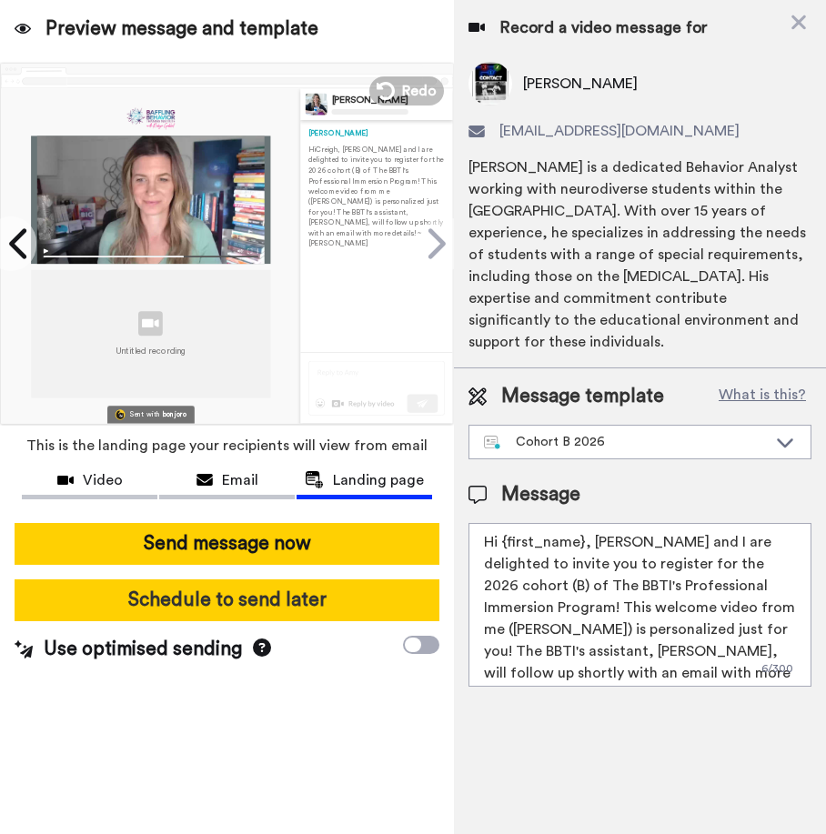
click at [215, 609] on button "Schedule to send later" at bounding box center [227, 600] width 425 height 42
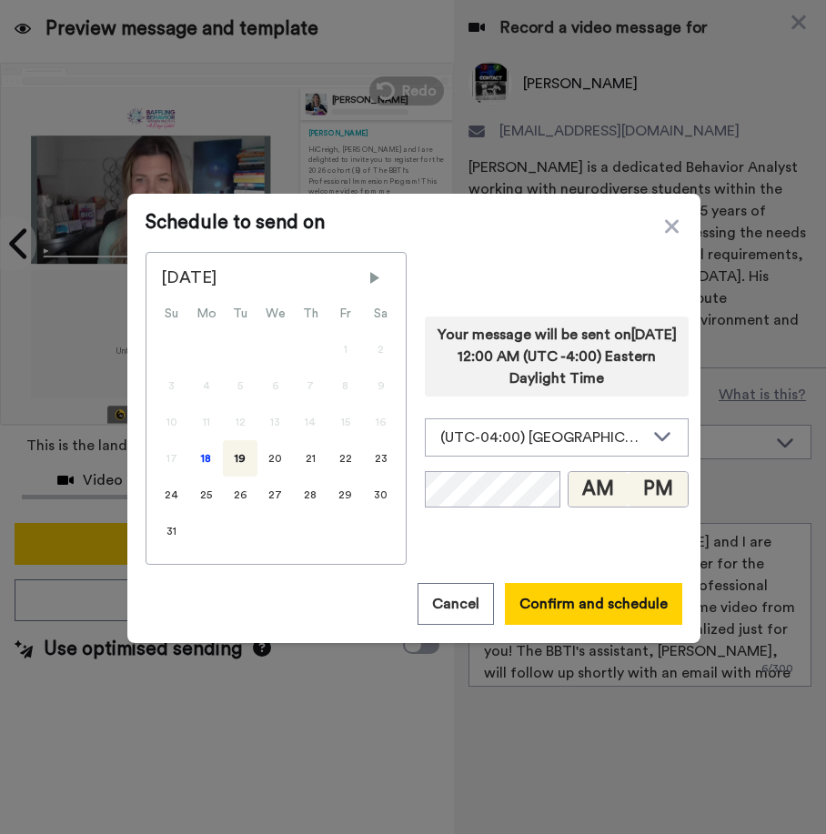
click at [640, 487] on button "PM" at bounding box center [658, 489] width 60 height 35
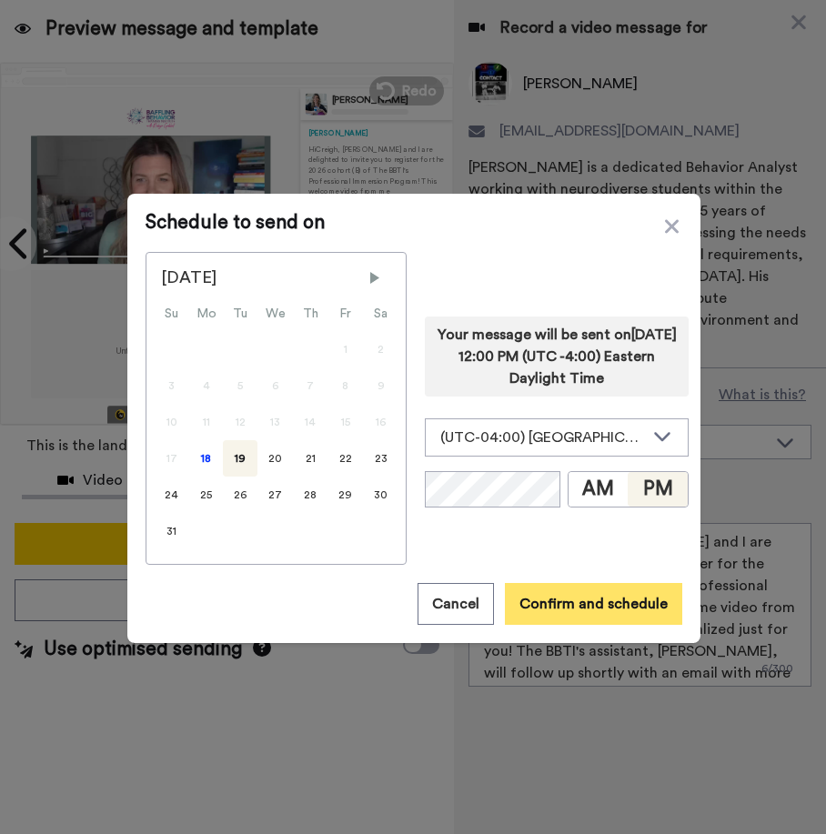
click at [607, 598] on button "Confirm and schedule" at bounding box center [593, 604] width 177 height 42
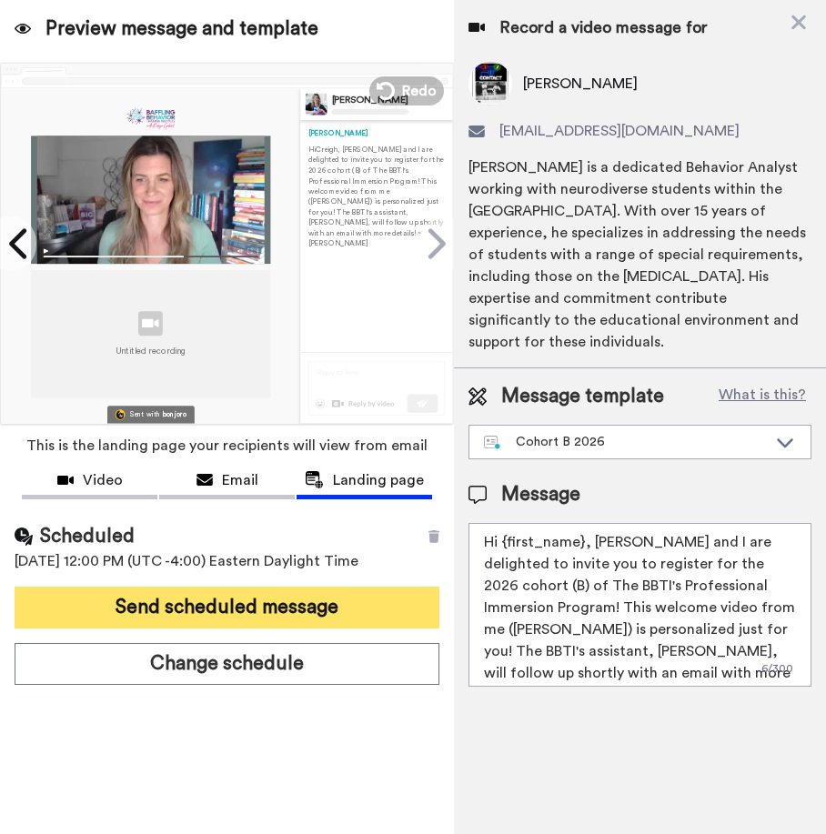
click at [291, 605] on button "Send scheduled message" at bounding box center [227, 608] width 425 height 42
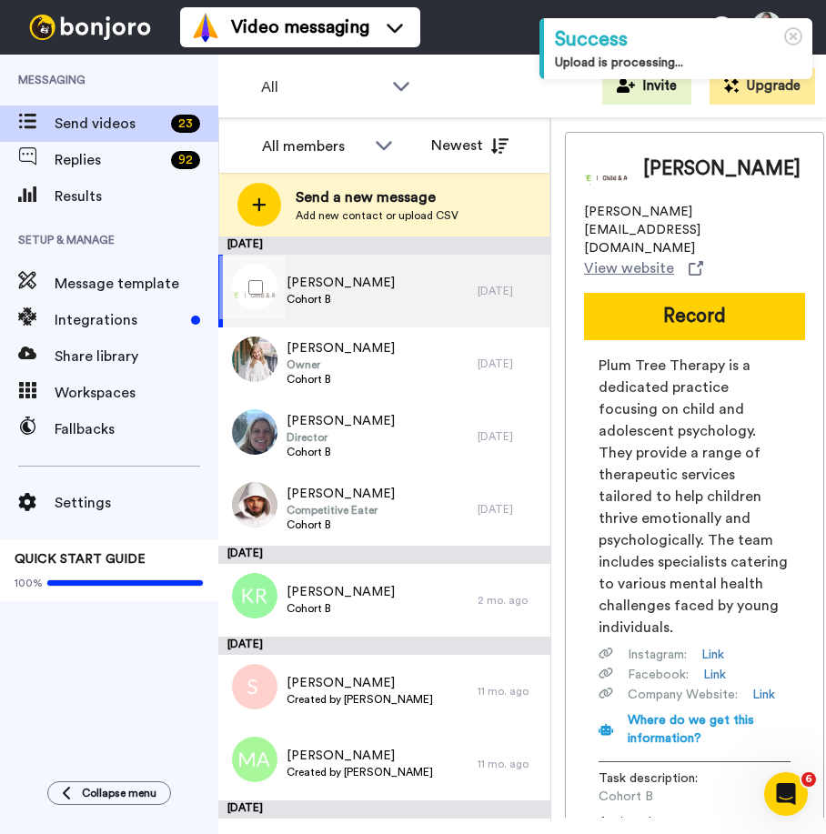
click at [327, 284] on span "[PERSON_NAME]" at bounding box center [340, 283] width 108 height 18
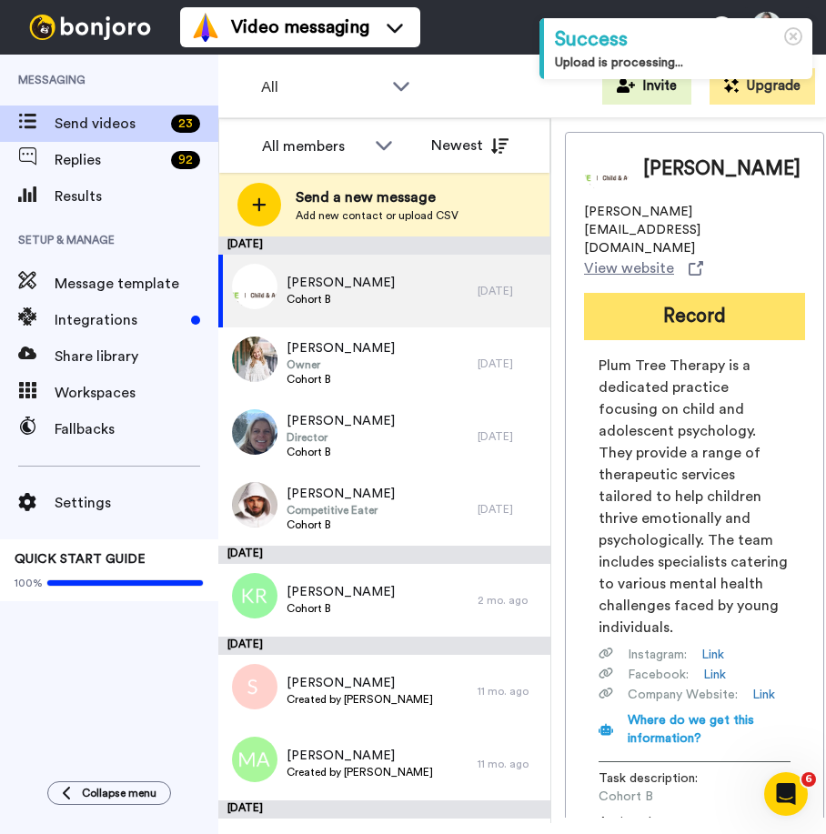
click at [723, 314] on button "Record" at bounding box center [694, 316] width 221 height 47
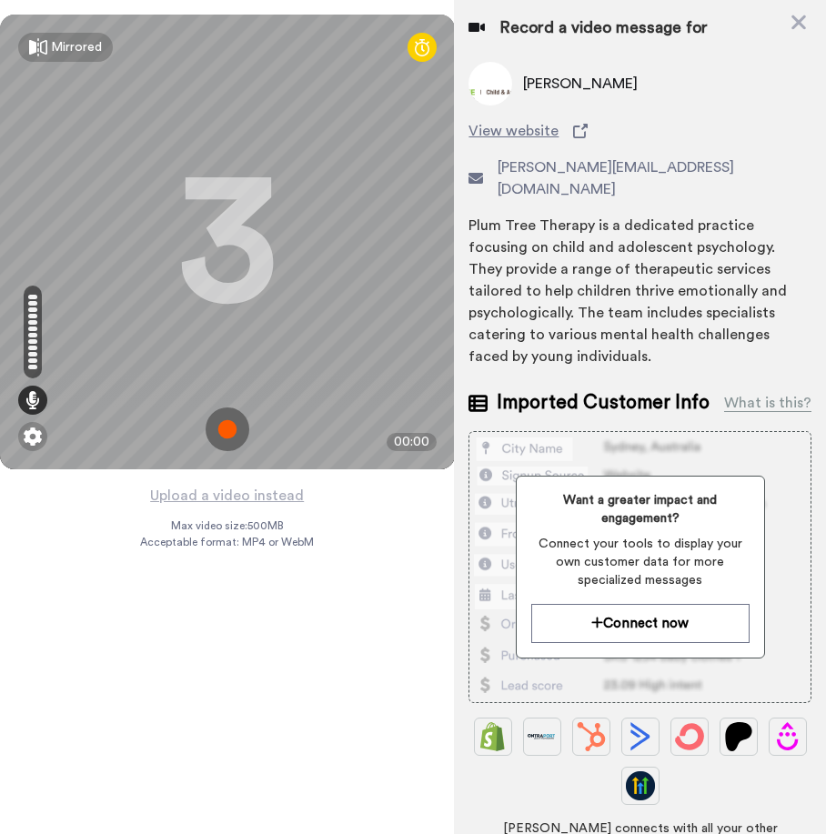
click at [224, 420] on img at bounding box center [228, 429] width 44 height 44
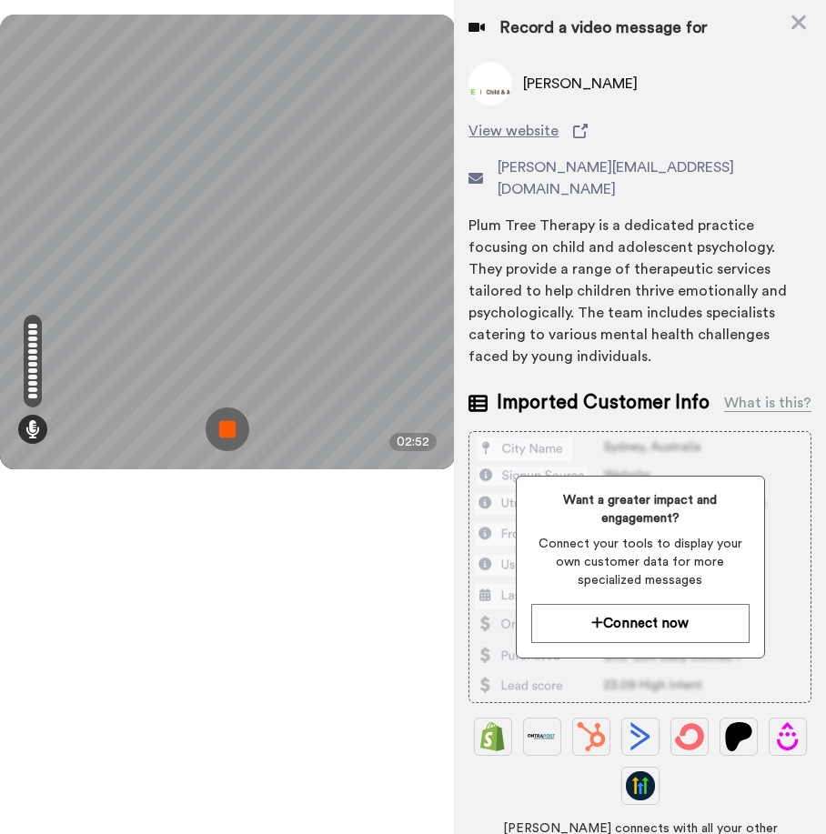
click at [220, 422] on img at bounding box center [228, 429] width 44 height 44
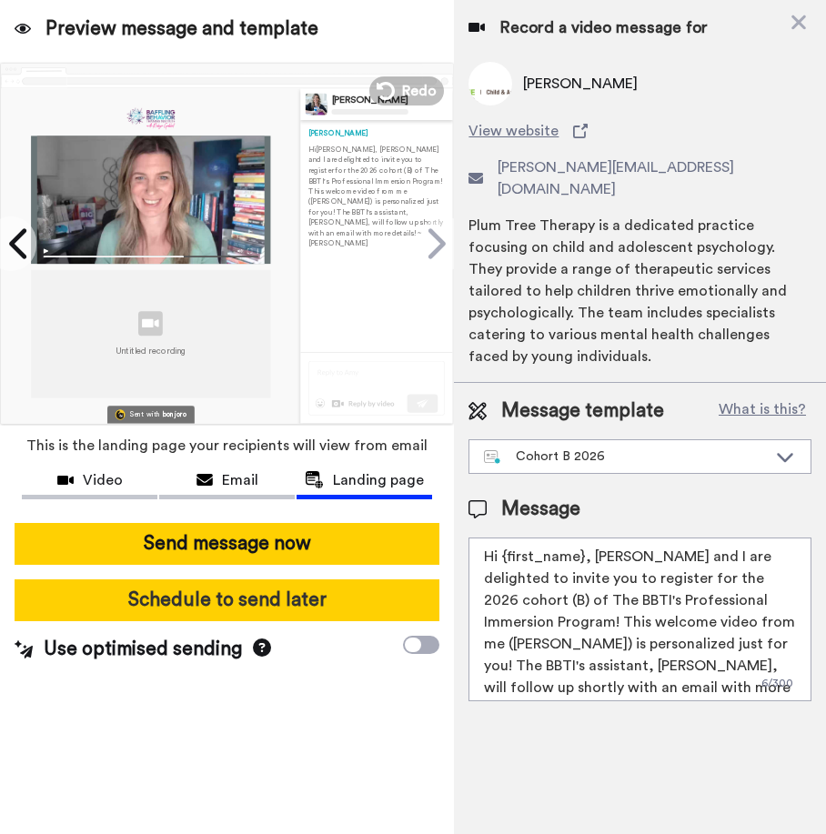
click at [286, 588] on button "Schedule to send later" at bounding box center [227, 600] width 425 height 42
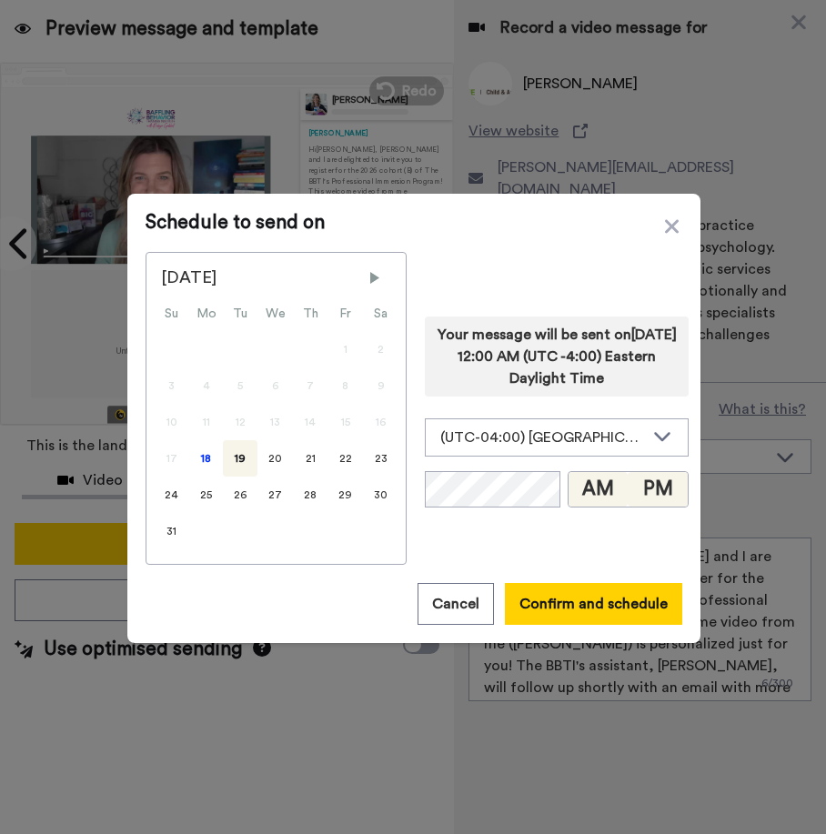
click at [661, 489] on button "PM" at bounding box center [658, 489] width 60 height 35
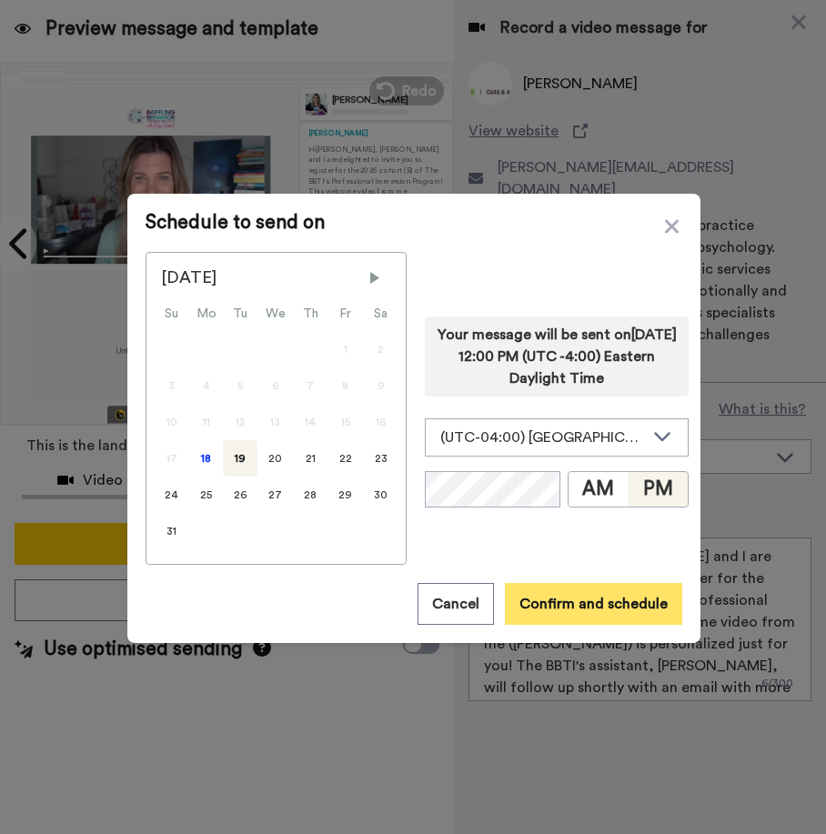
click at [606, 603] on button "Confirm and schedule" at bounding box center [593, 604] width 177 height 42
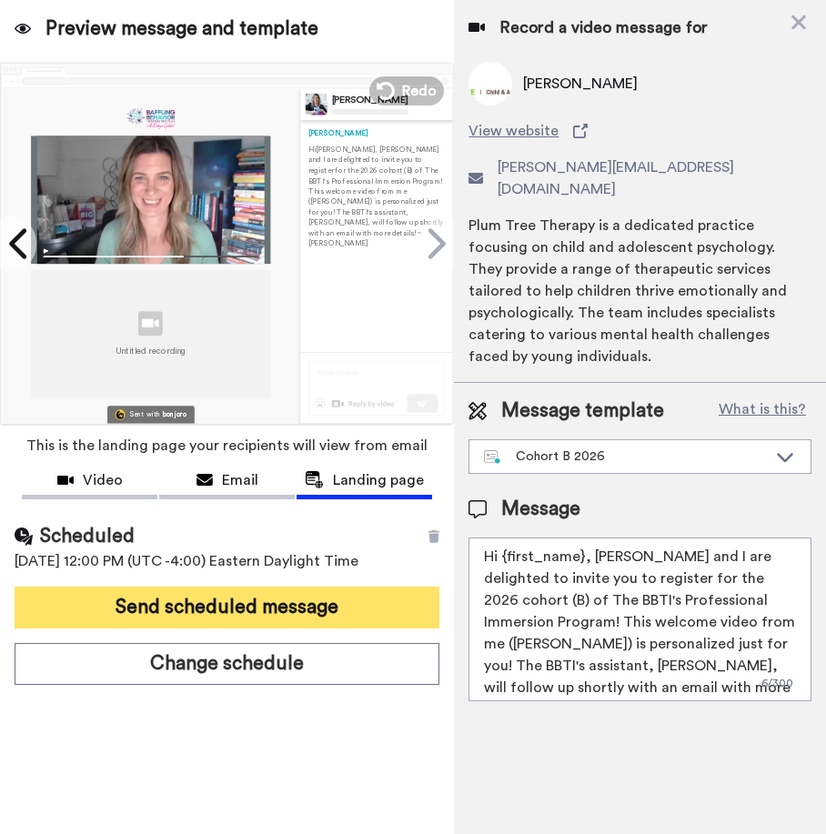
click at [194, 602] on button "Send scheduled message" at bounding box center [227, 608] width 425 height 42
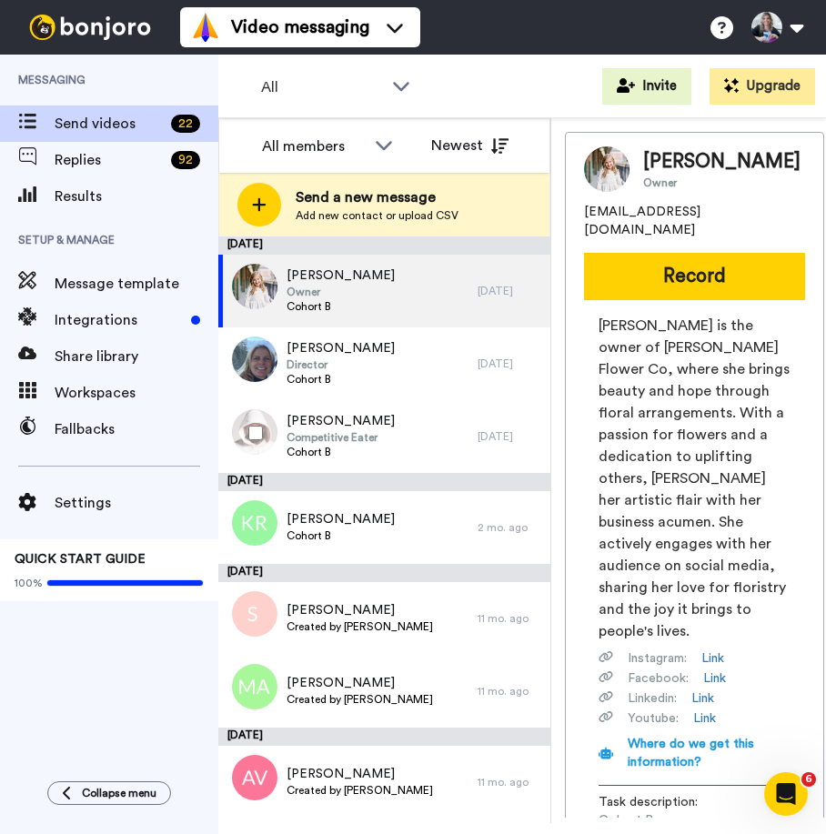
click at [271, 445] on div at bounding box center [251, 433] width 65 height 64
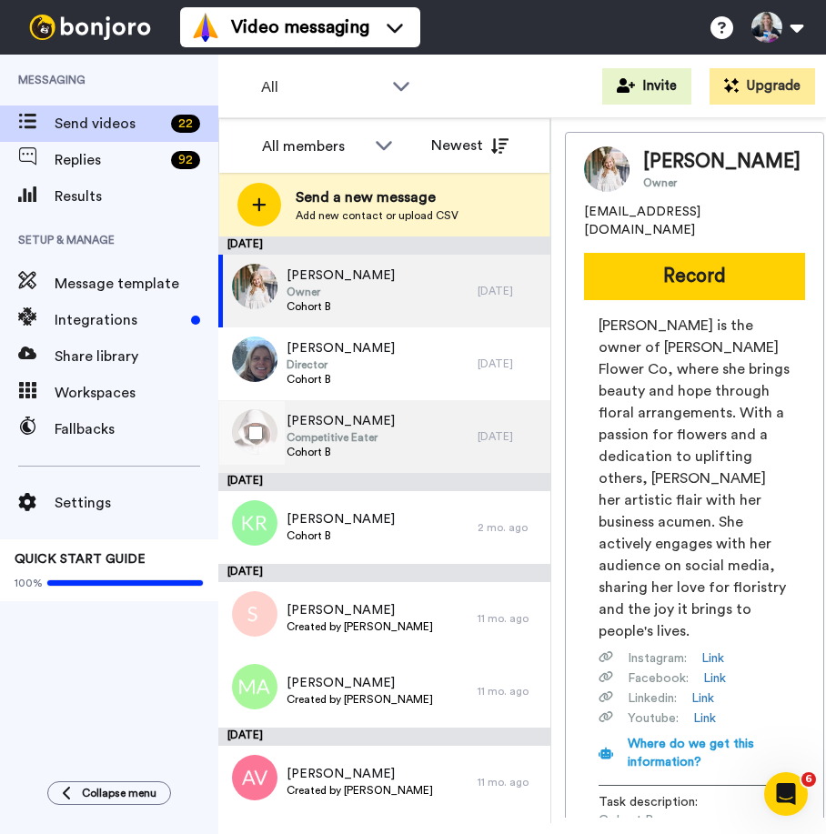
click at [352, 447] on span "Cohort B" at bounding box center [340, 452] width 108 height 15
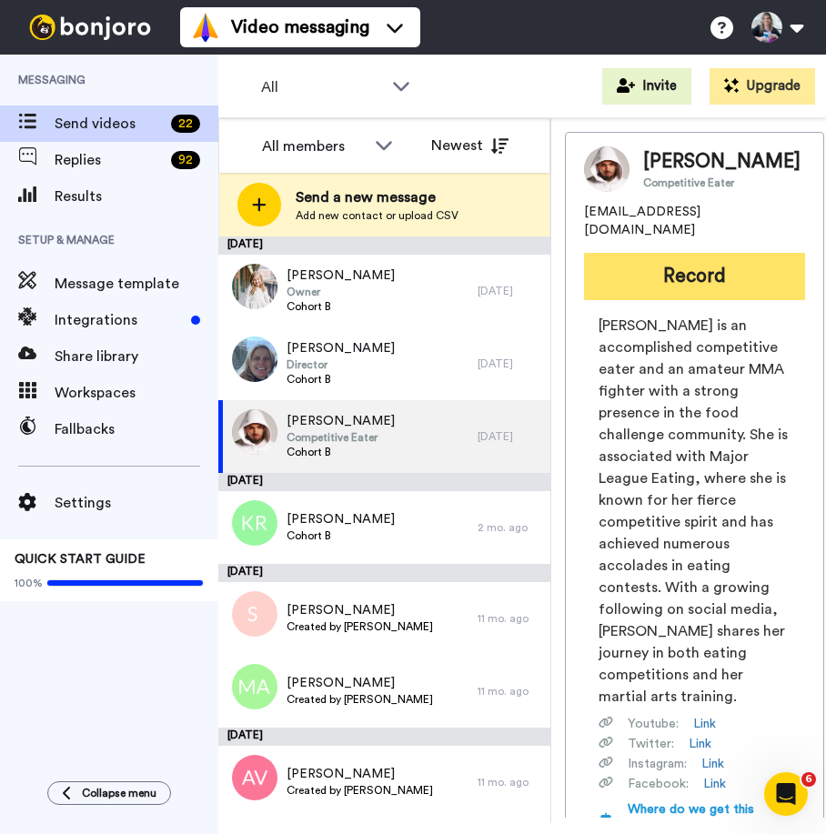
click at [698, 287] on button "Record" at bounding box center [694, 276] width 221 height 47
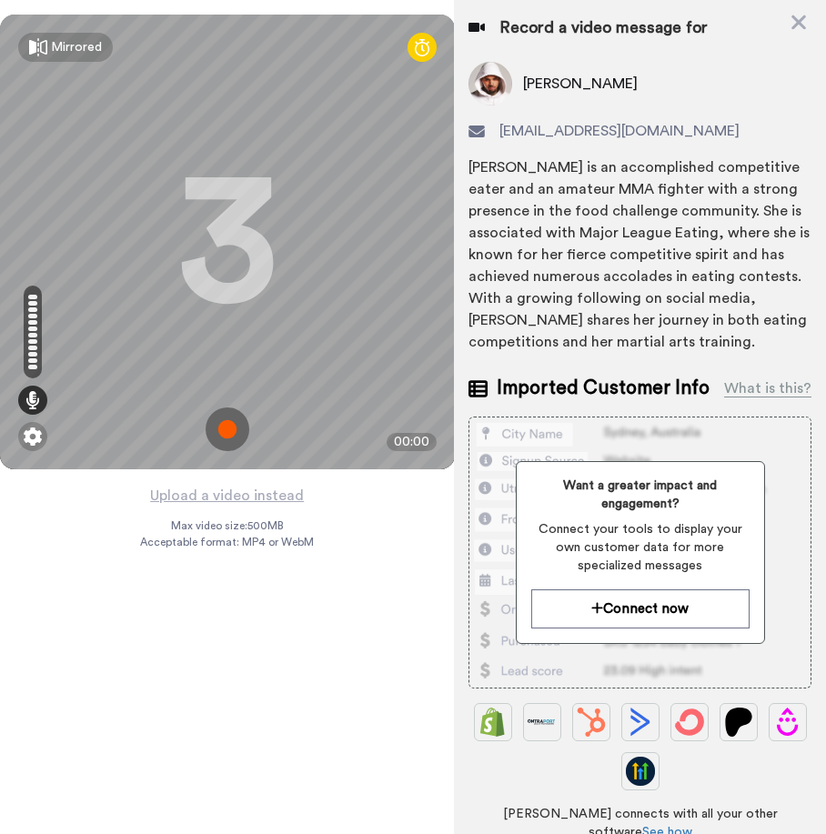
click at [217, 439] on img at bounding box center [228, 429] width 44 height 44
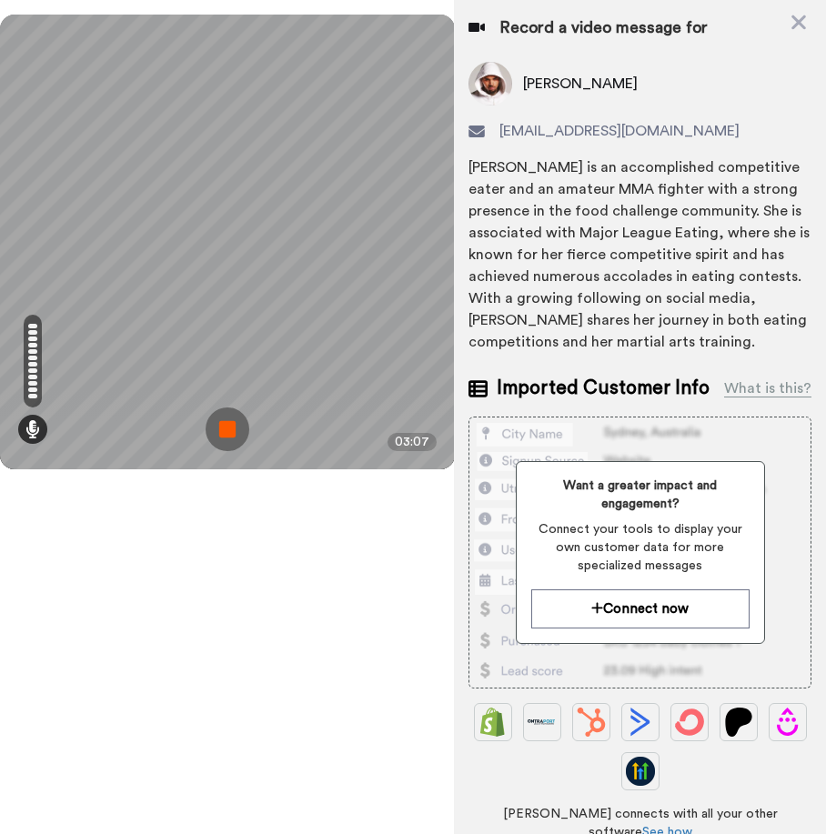
click at [225, 431] on img at bounding box center [228, 429] width 44 height 44
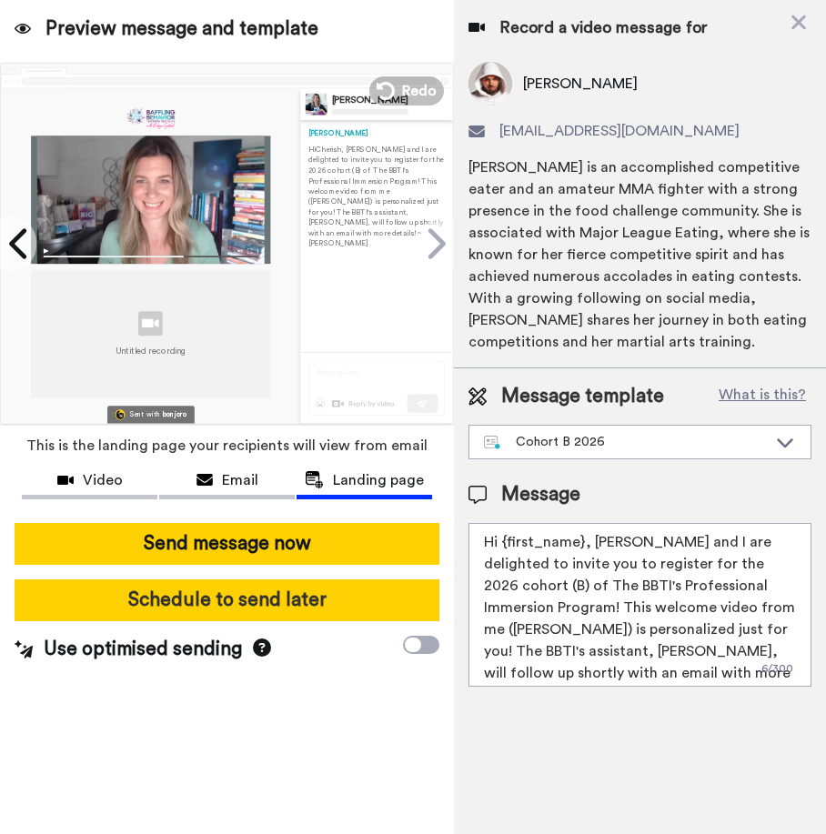
click at [264, 597] on button "Schedule to send later" at bounding box center [227, 600] width 425 height 42
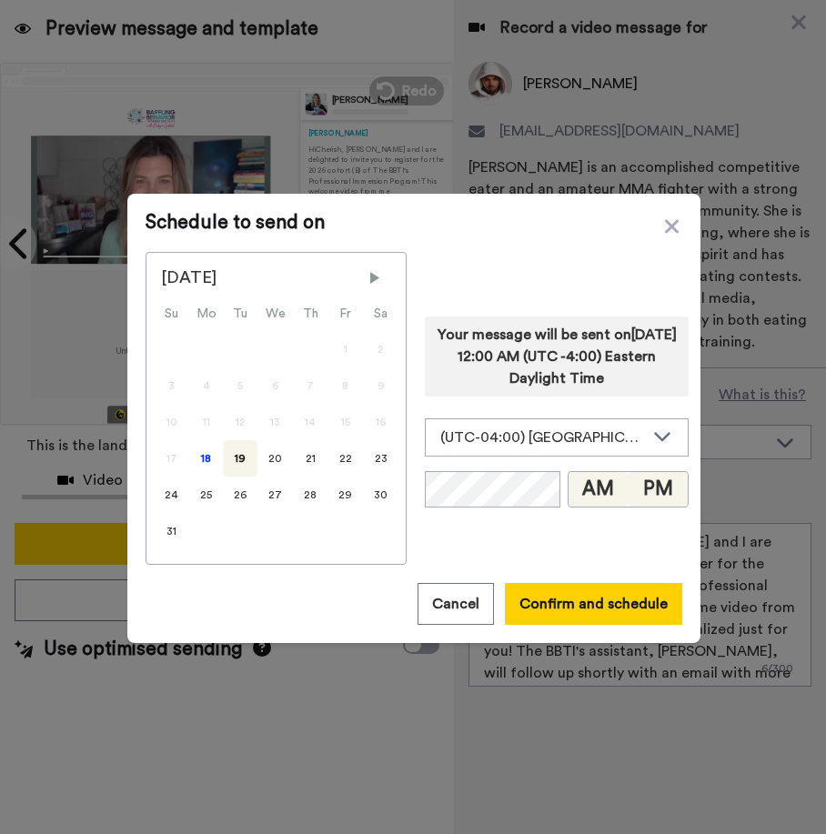
click at [637, 487] on button "PM" at bounding box center [658, 489] width 60 height 35
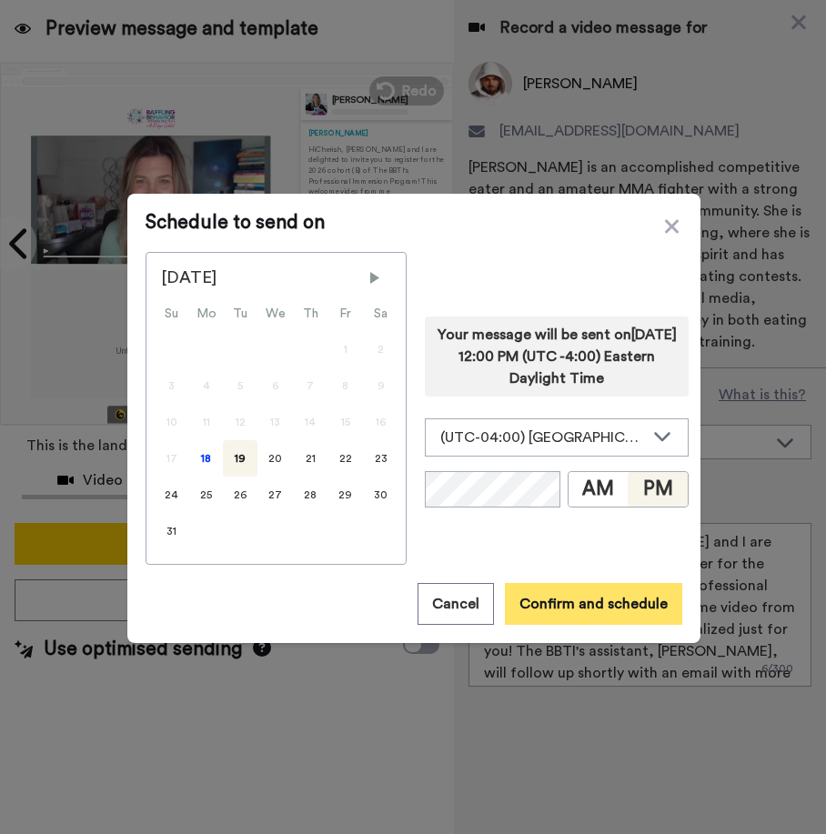
click at [600, 609] on button "Confirm and schedule" at bounding box center [593, 604] width 177 height 42
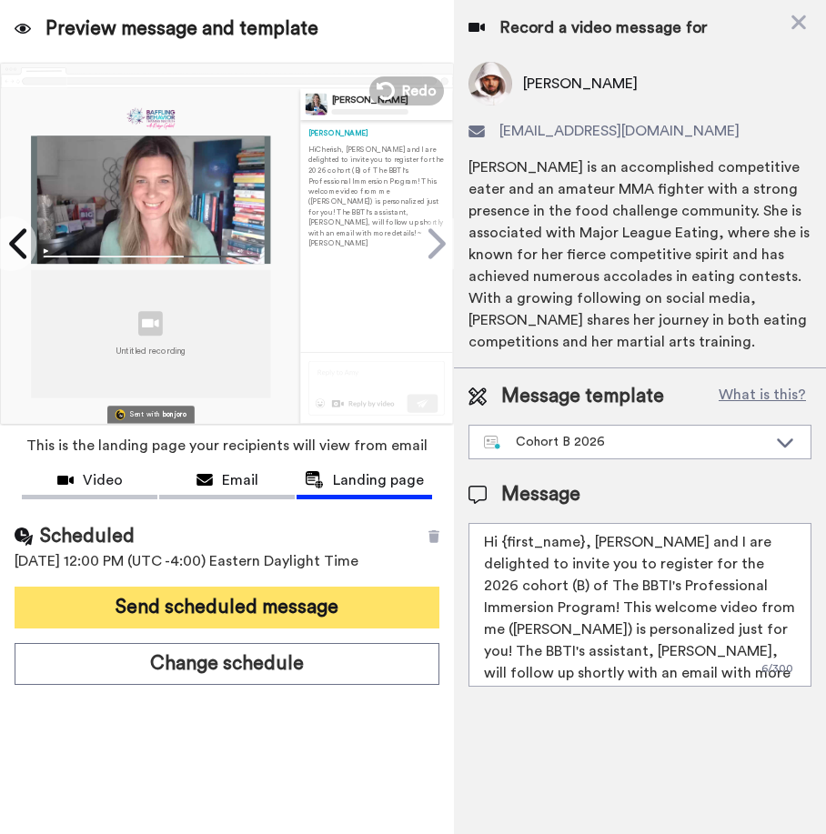
click at [258, 606] on button "Send scheduled message" at bounding box center [227, 608] width 425 height 42
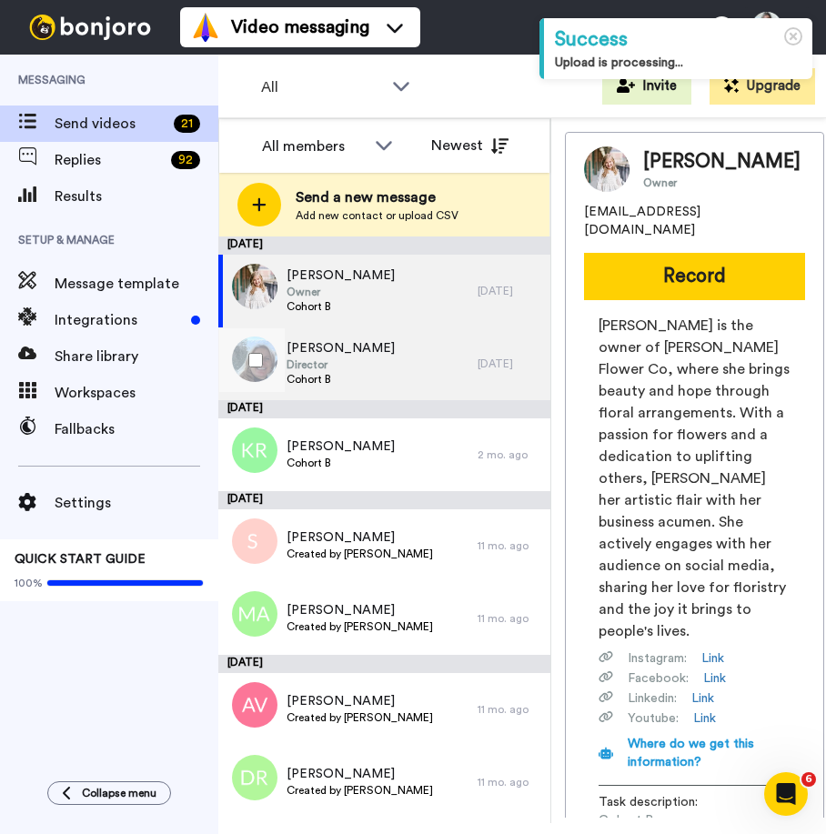
click at [320, 351] on span "Kristine Riker" at bounding box center [340, 348] width 108 height 18
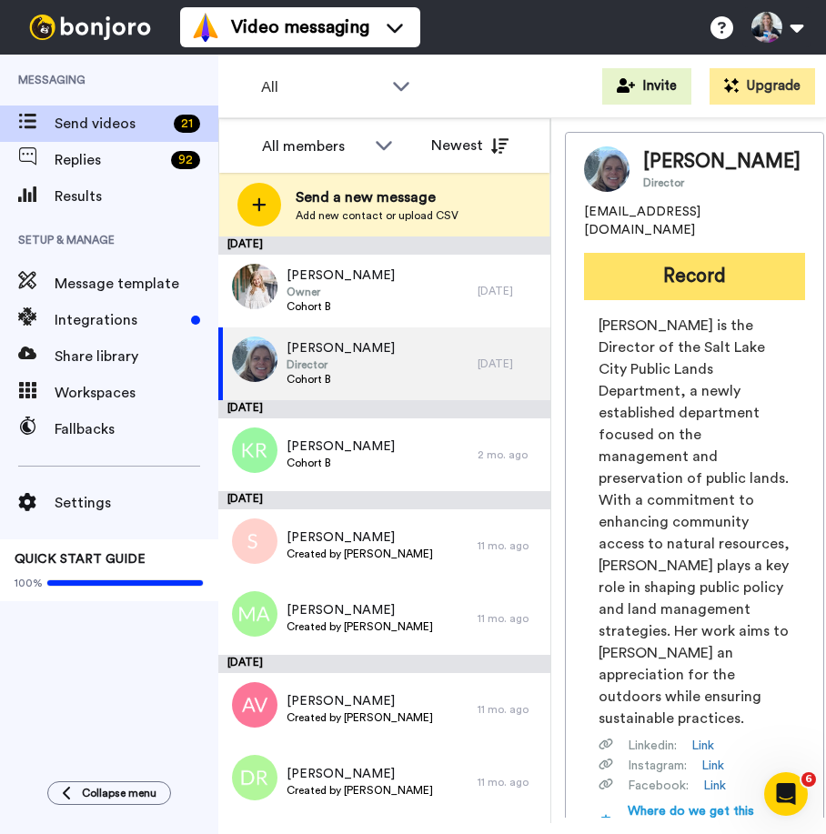
click at [698, 275] on button "Record" at bounding box center [694, 276] width 221 height 47
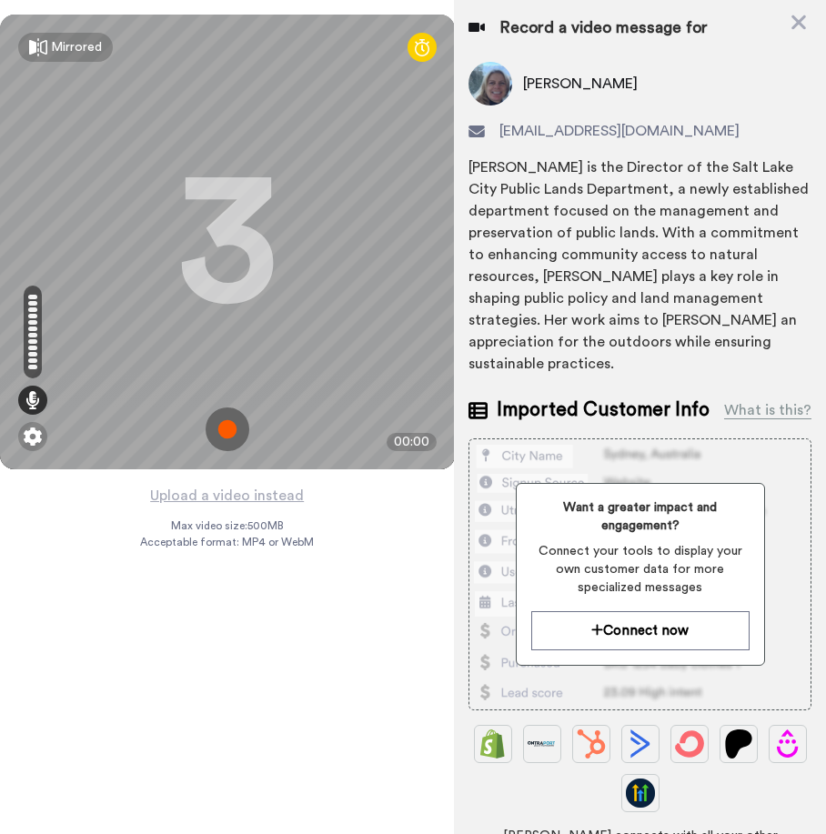
click at [228, 432] on img at bounding box center [228, 429] width 44 height 44
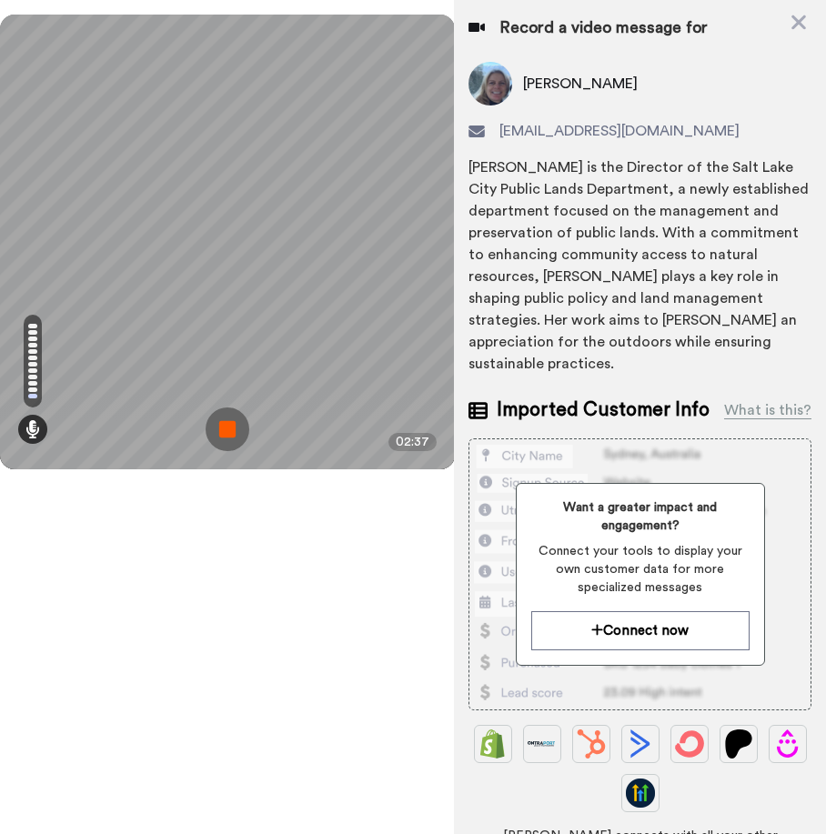
click at [225, 427] on img at bounding box center [228, 429] width 44 height 44
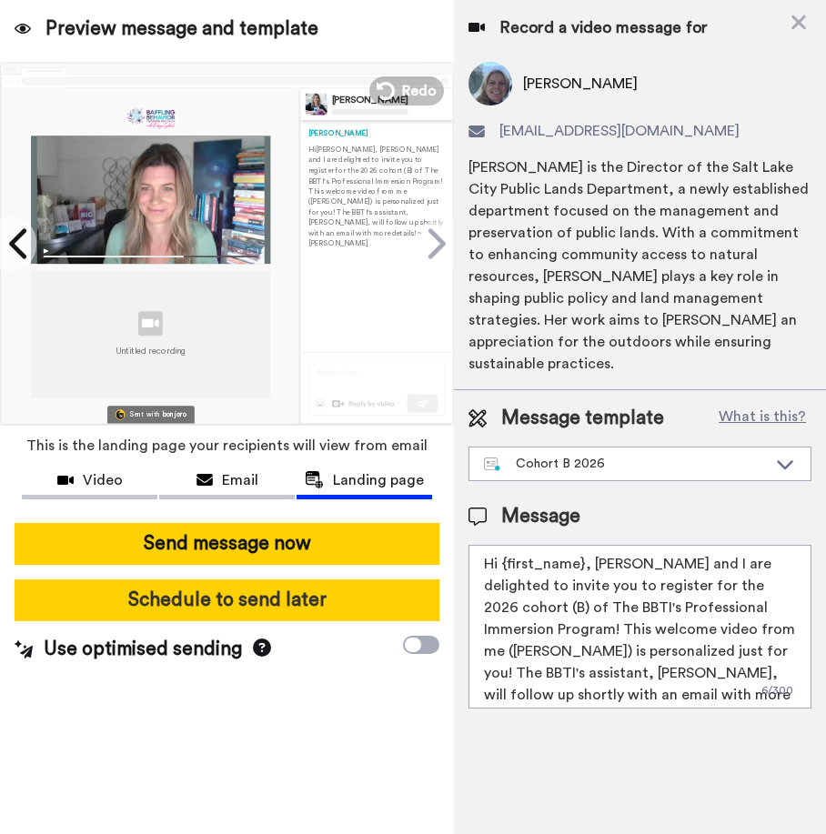
click at [315, 590] on button "Schedule to send later" at bounding box center [227, 600] width 425 height 42
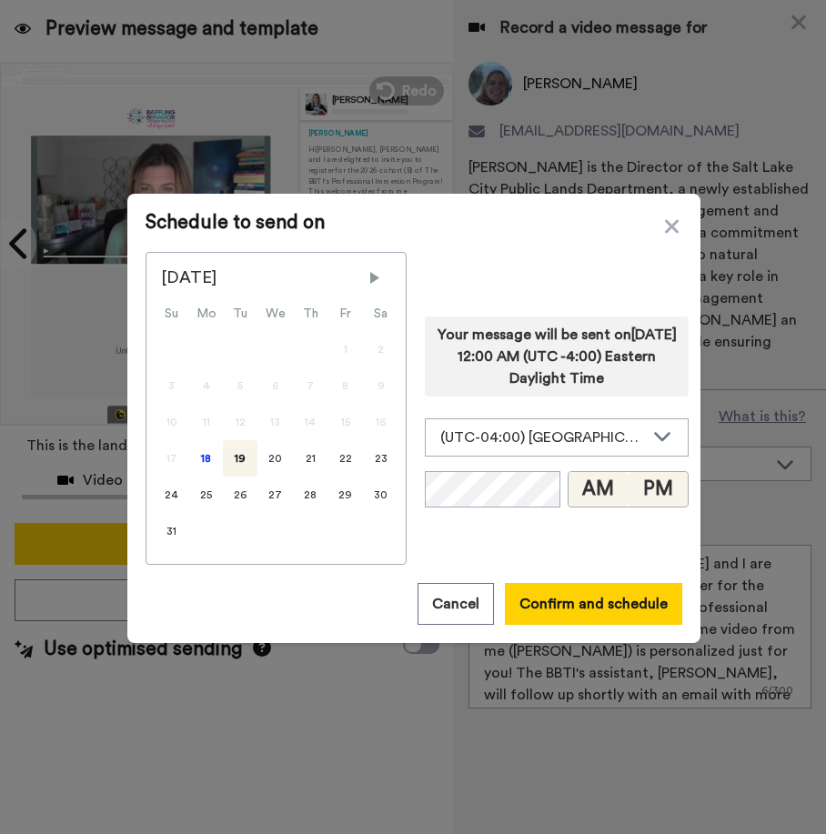
click at [632, 481] on button "PM" at bounding box center [658, 489] width 60 height 35
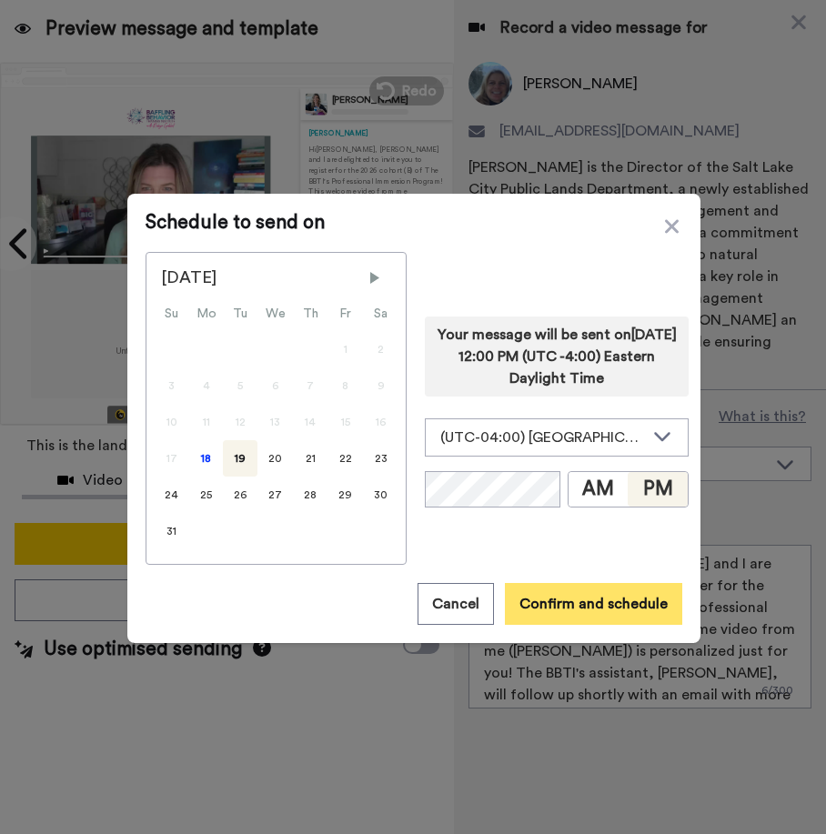
click at [614, 607] on button "Confirm and schedule" at bounding box center [593, 604] width 177 height 42
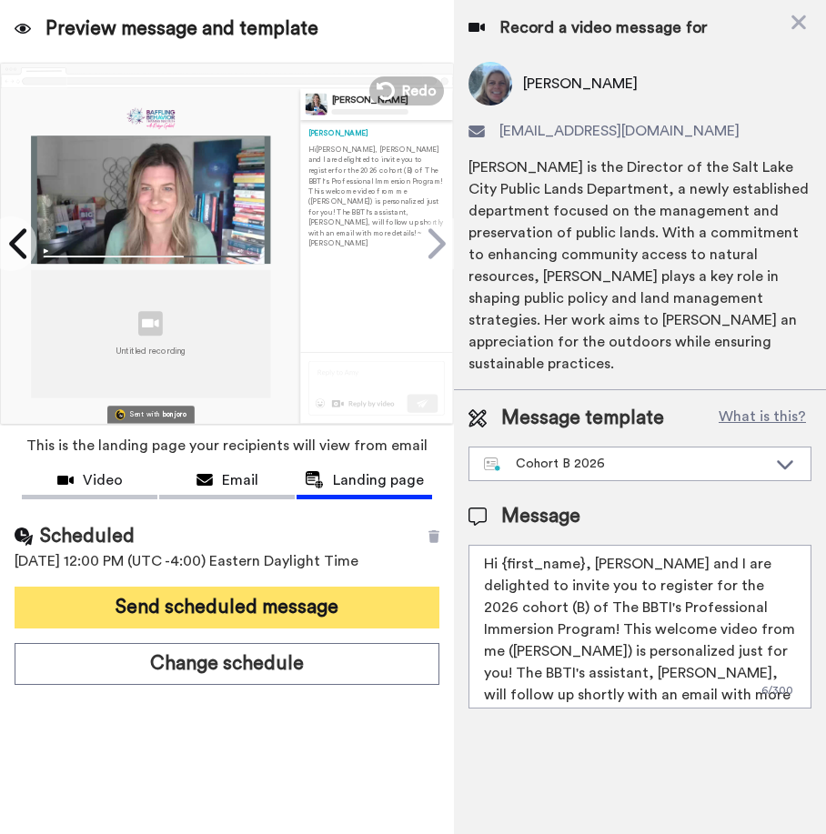
click at [304, 614] on button "Send scheduled message" at bounding box center [227, 608] width 425 height 42
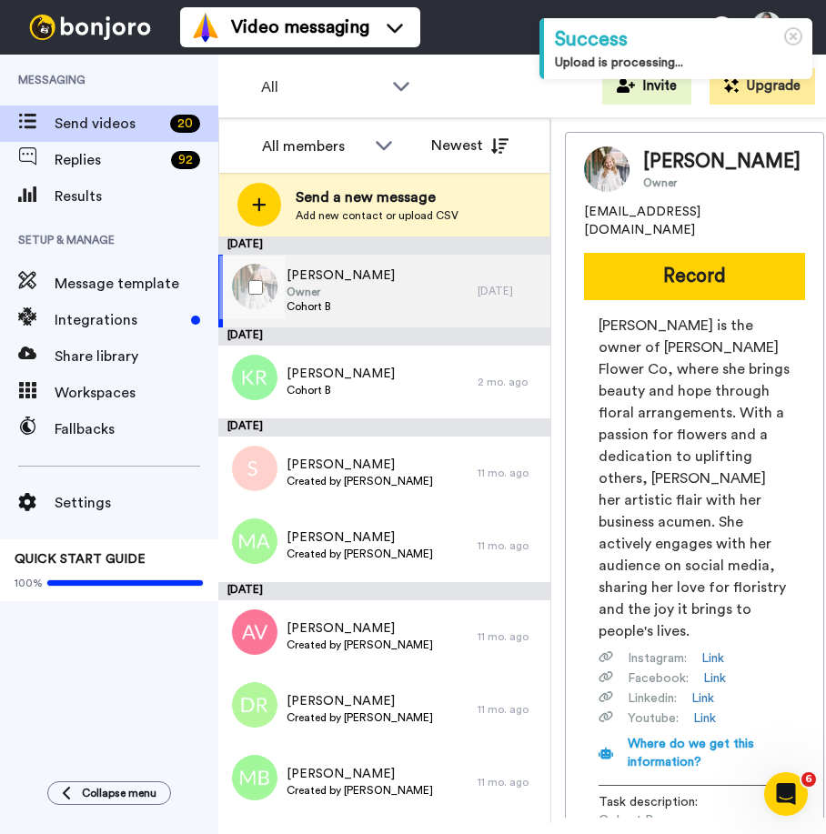
click at [365, 283] on span "[PERSON_NAME]" at bounding box center [340, 275] width 108 height 18
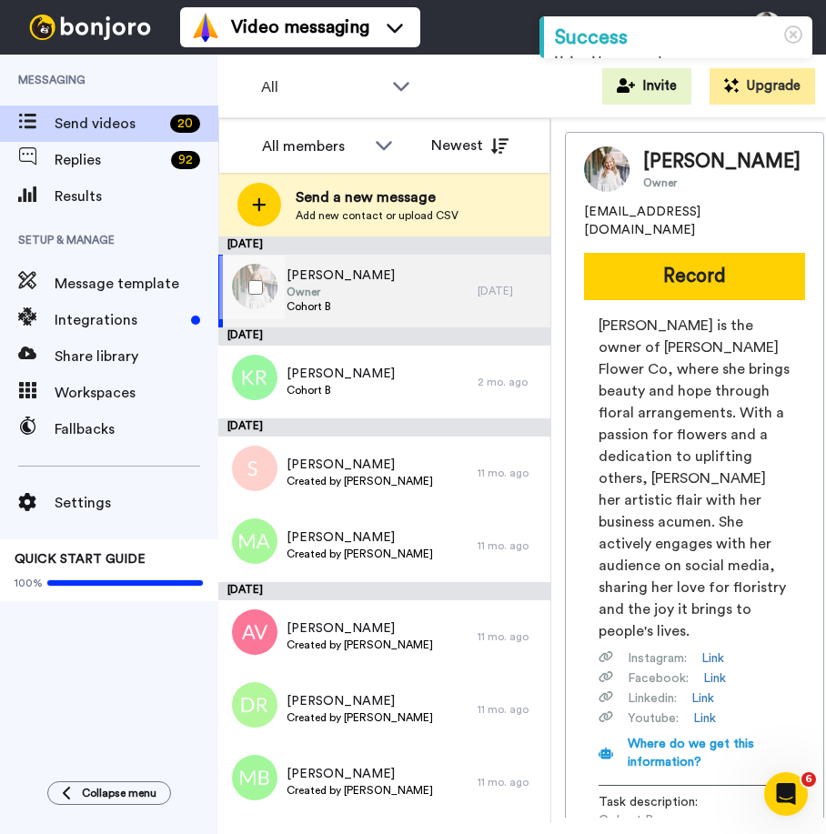
click at [293, 283] on span "[PERSON_NAME]" at bounding box center [340, 275] width 108 height 18
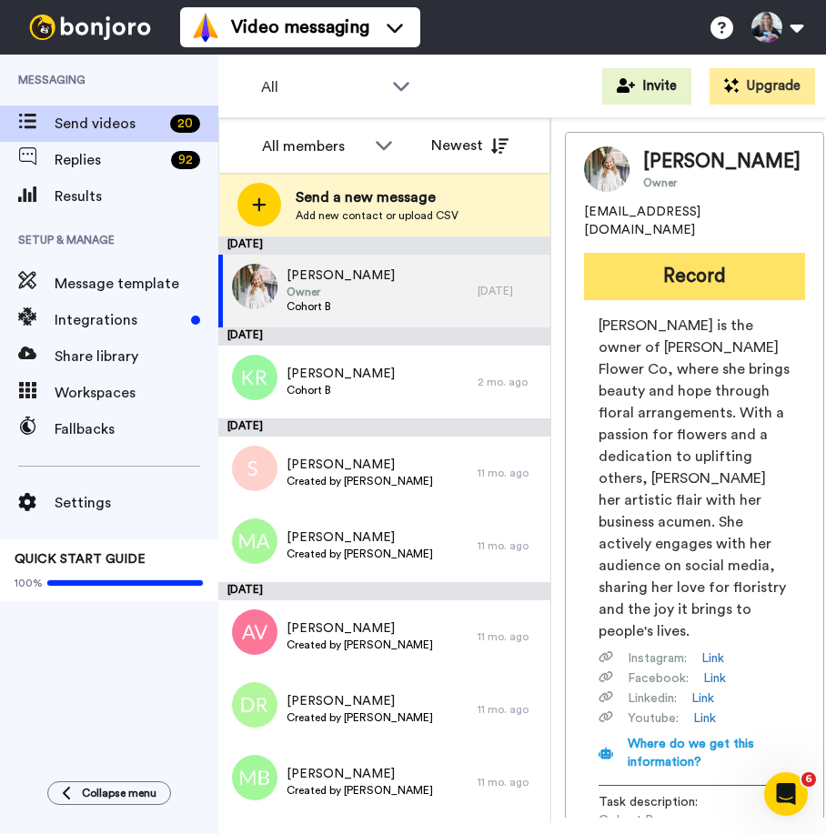
click at [711, 300] on button "Record" at bounding box center [694, 276] width 221 height 47
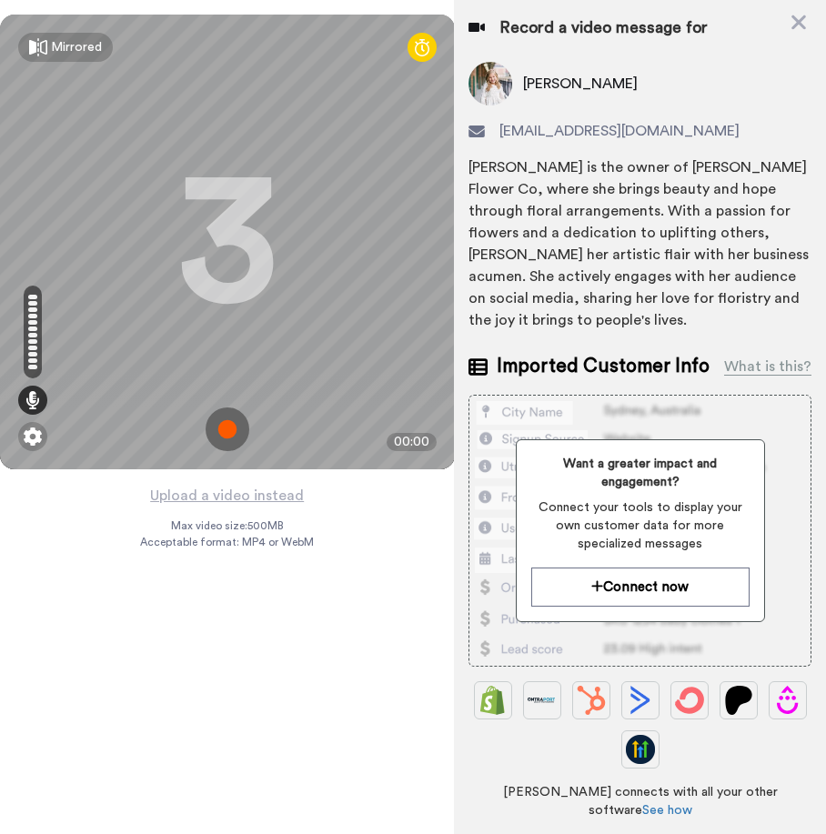
click at [237, 426] on img at bounding box center [228, 429] width 44 height 44
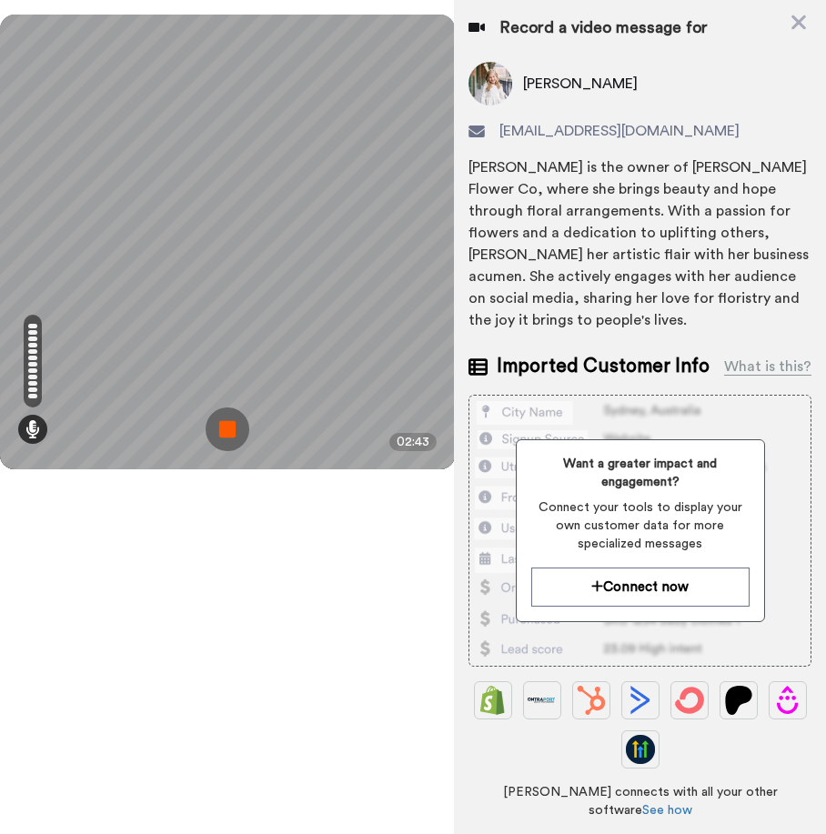
click at [240, 421] on img at bounding box center [228, 429] width 44 height 44
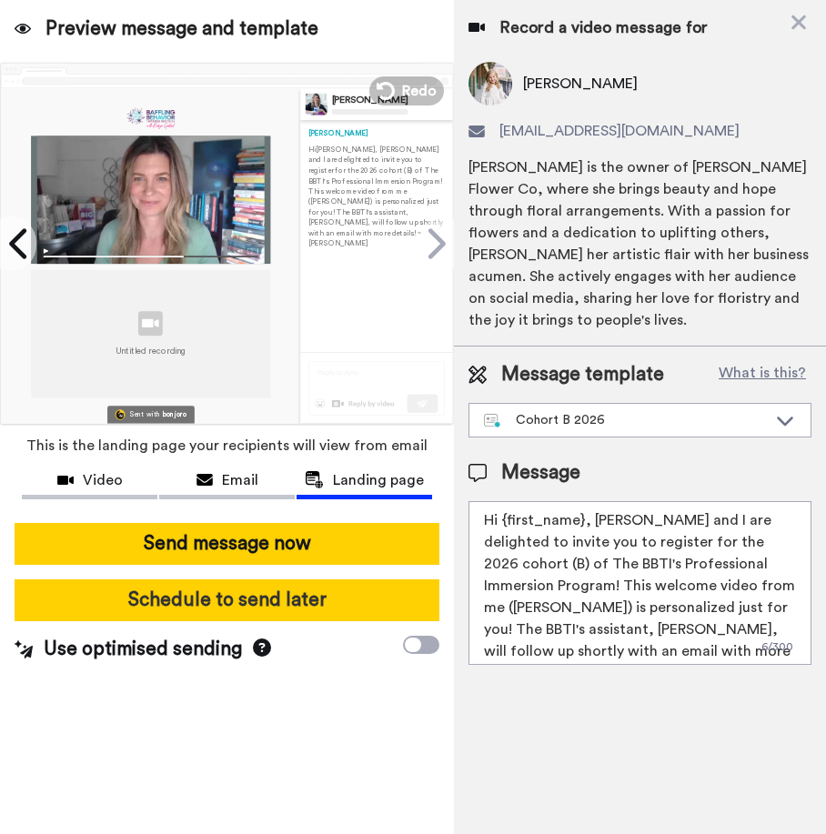
click at [218, 604] on button "Schedule to send later" at bounding box center [227, 600] width 425 height 42
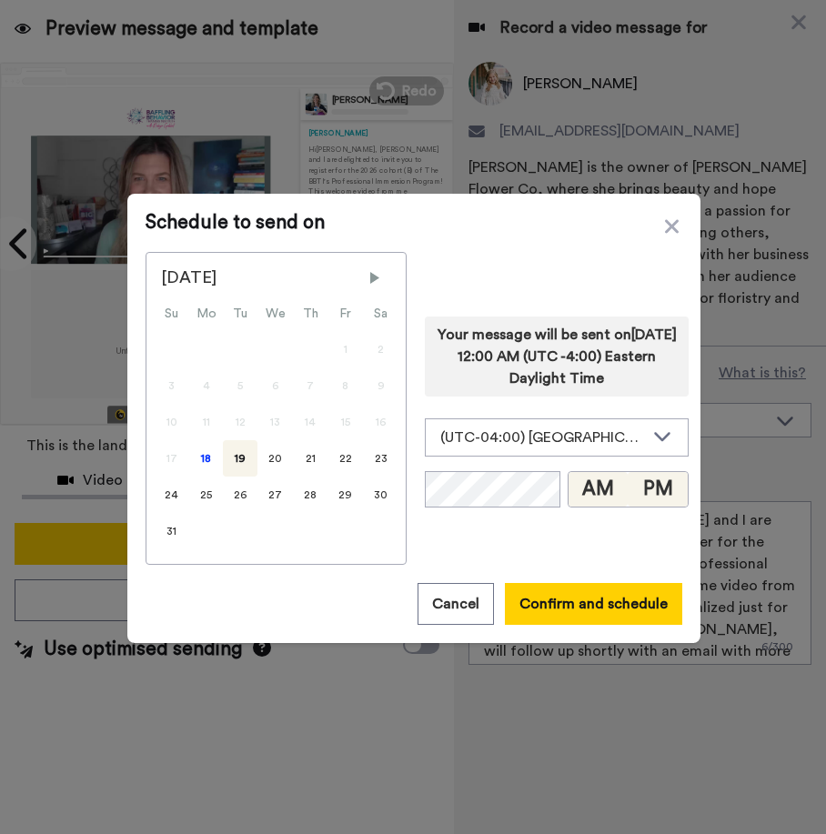
click at [657, 478] on button "PM" at bounding box center [658, 489] width 60 height 35
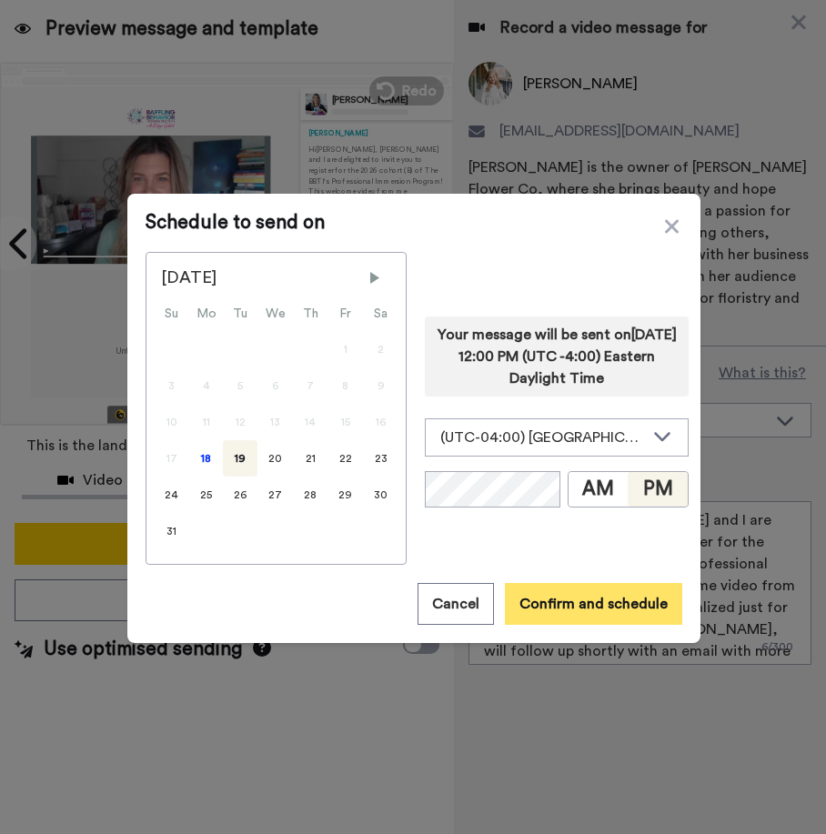
click at [614, 605] on button "Confirm and schedule" at bounding box center [593, 604] width 177 height 42
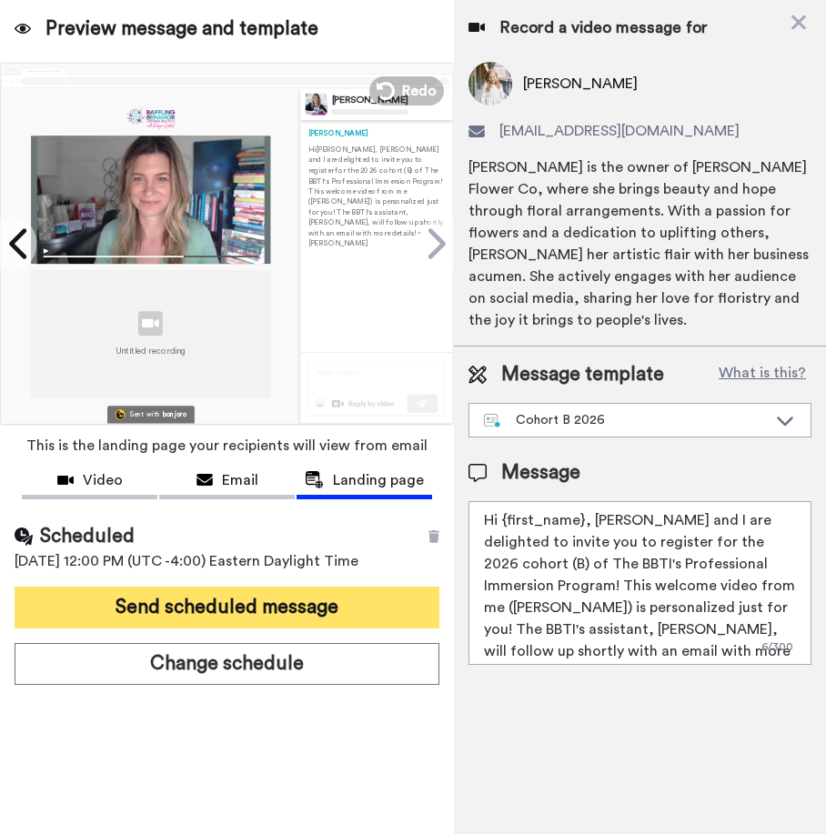
click at [227, 613] on button "Send scheduled message" at bounding box center [227, 608] width 425 height 42
